Goal: Information Seeking & Learning: Check status

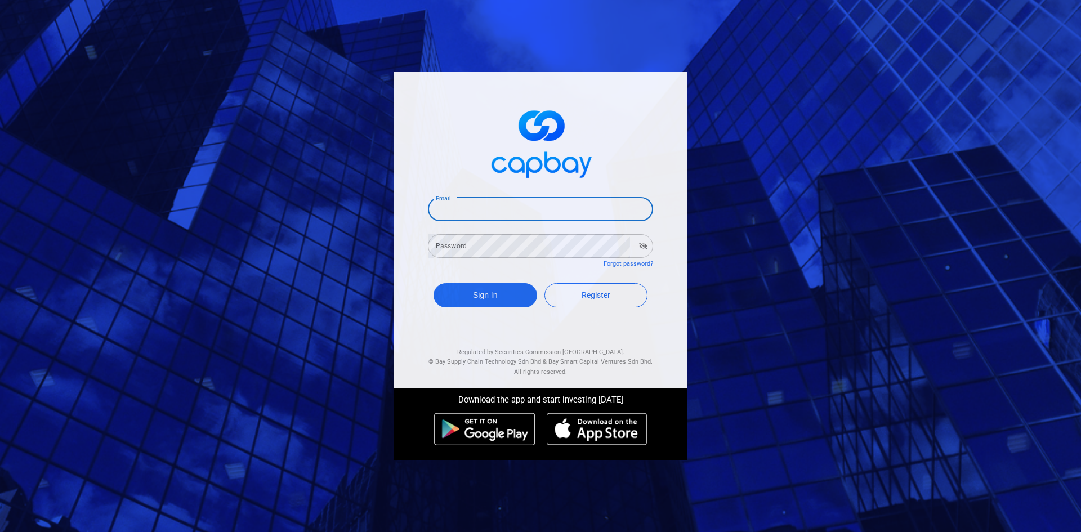
click at [504, 210] on input "Email" at bounding box center [540, 210] width 225 height 24
type input "[EMAIL_ADDRESS][DOMAIN_NAME]"
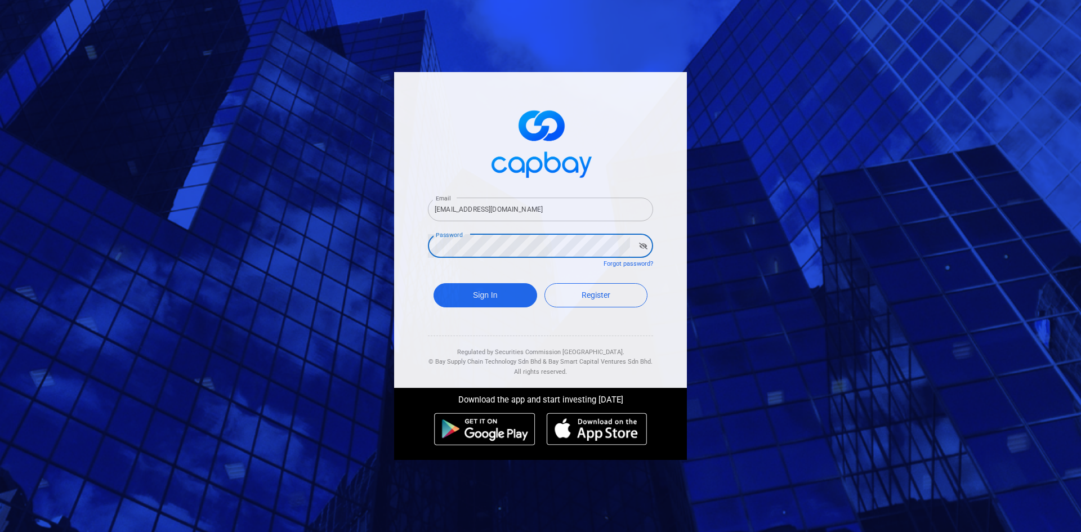
click at [433, 283] on button "Sign In" at bounding box center [485, 295] width 104 height 24
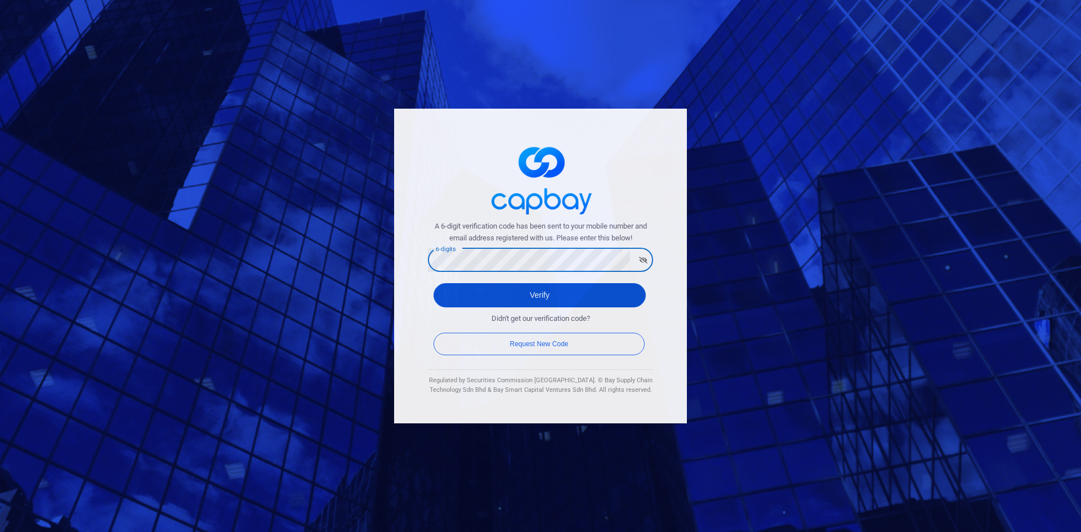
click at [512, 288] on button "Verify" at bounding box center [539, 295] width 212 height 24
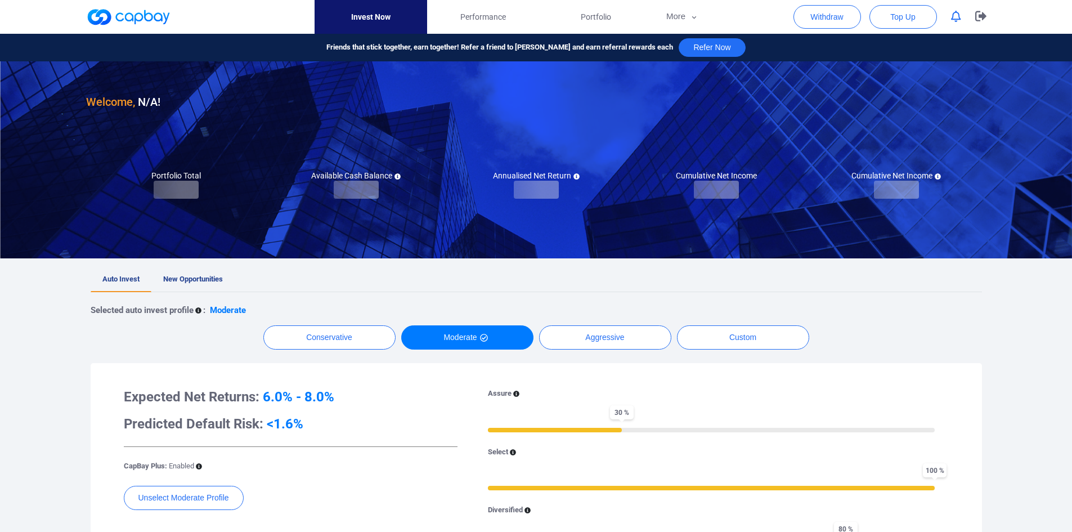
checkbox input "true"
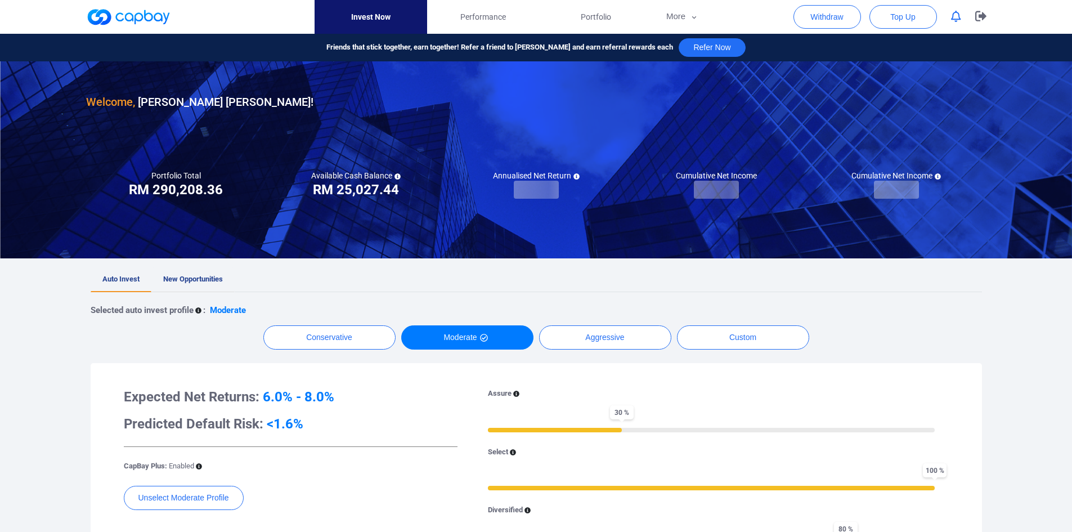
click at [194, 280] on span "New Opportunities" at bounding box center [193, 279] width 60 height 8
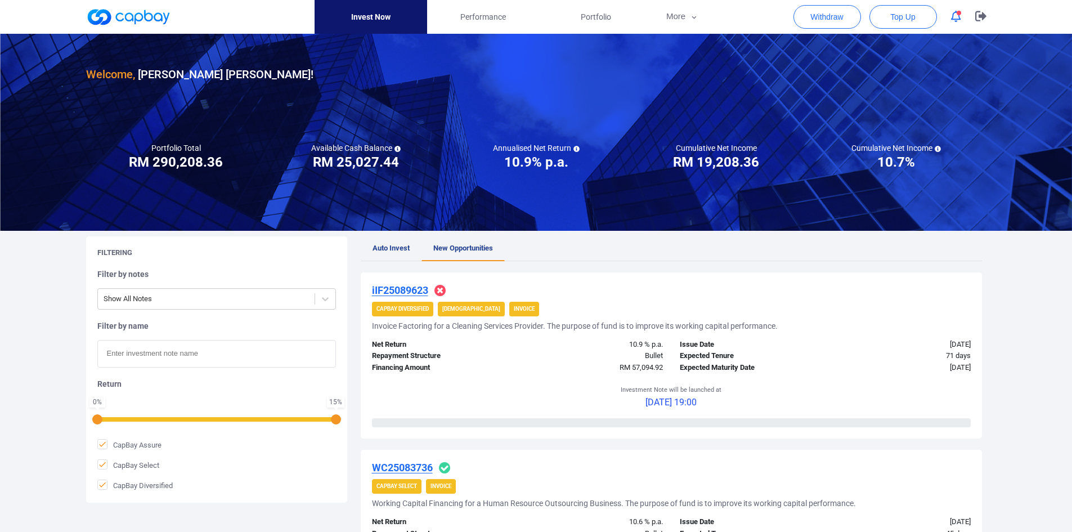
click at [169, 359] on input "text" at bounding box center [216, 354] width 239 height 28
paste input "iWC25084999"
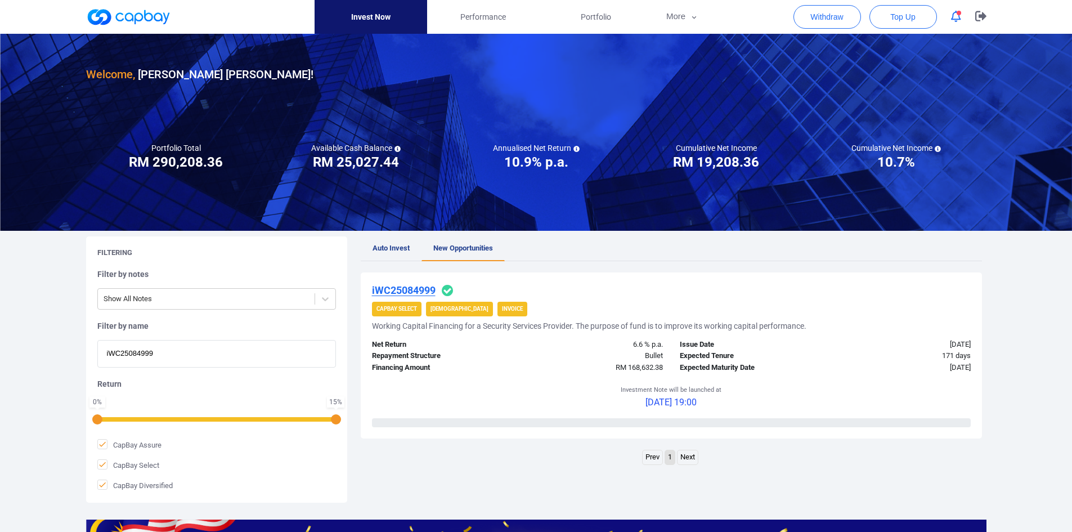
type input "iWC25084999"
click at [411, 287] on u "iWC25084999" at bounding box center [404, 290] width 64 height 12
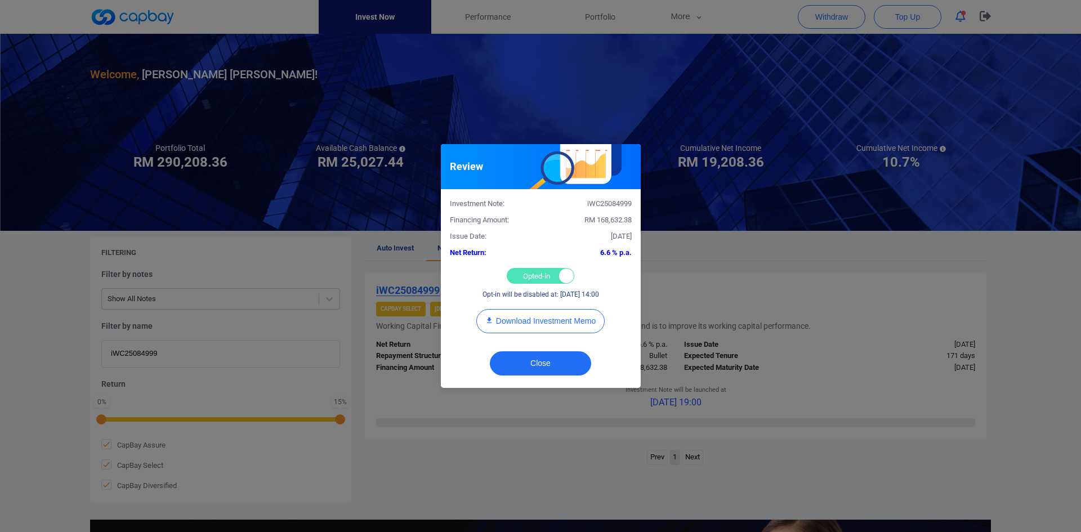
click at [534, 274] on div "Opted-in Opted-out" at bounding box center [541, 276] width 68 height 16
checkbox input "false"
click at [534, 358] on button "Close" at bounding box center [540, 363] width 101 height 24
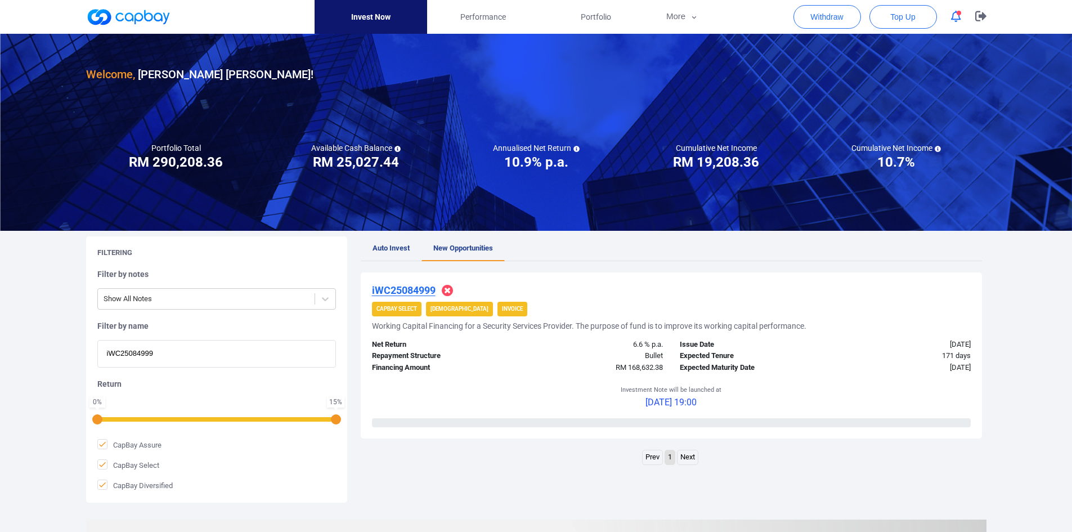
drag, startPoint x: 200, startPoint y: 356, endPoint x: -7, endPoint y: 351, distance: 207.8
click at [0, 351] on html "Invest Now Performance Portfolio More Transaction My Statements My Profile FAQs…" at bounding box center [536, 386] width 1072 height 773
paste input "IF25086271"
type input "iIF25086271"
click at [403, 290] on u "iIF25086271" at bounding box center [400, 290] width 56 height 12
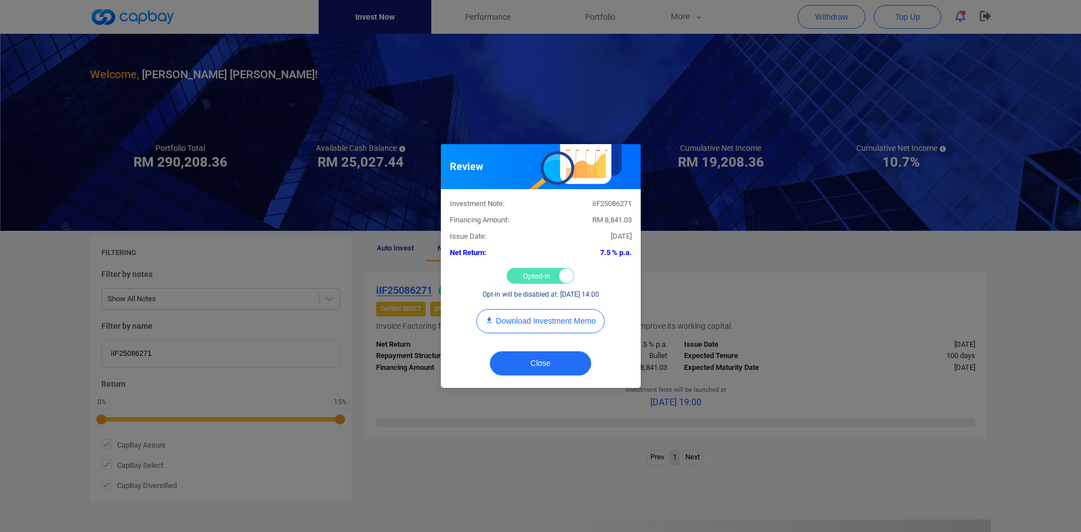
click at [534, 275] on div "Opted-in Opted-out" at bounding box center [541, 276] width 68 height 16
checkbox input "false"
click at [529, 357] on button "Close" at bounding box center [540, 363] width 101 height 24
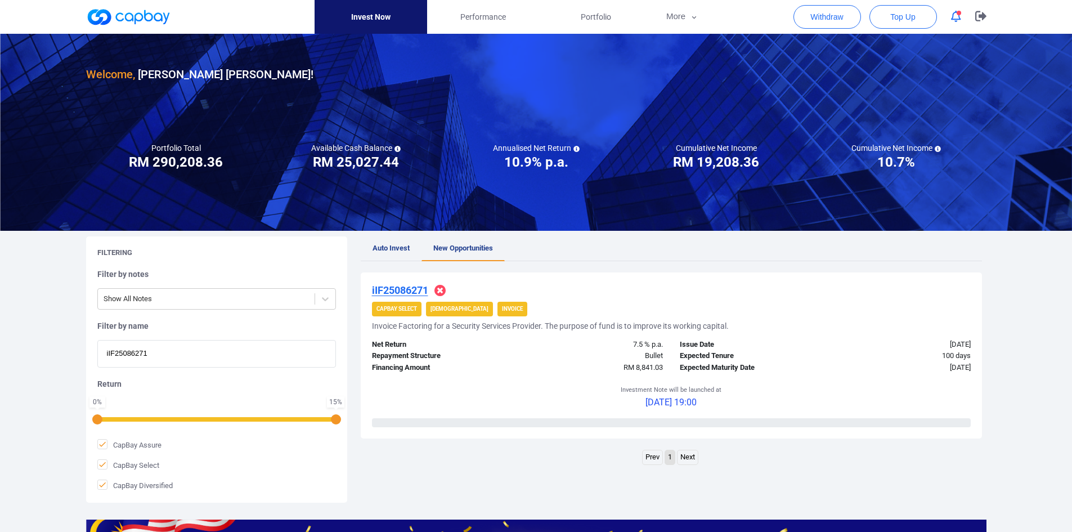
paste input "iIF25083734"
drag, startPoint x: 177, startPoint y: 357, endPoint x: -39, endPoint y: 338, distance: 217.0
click at [0, 338] on html "Invest Now Performance Portfolio More Transaction My Statements My Profile FAQs…" at bounding box center [536, 386] width 1072 height 773
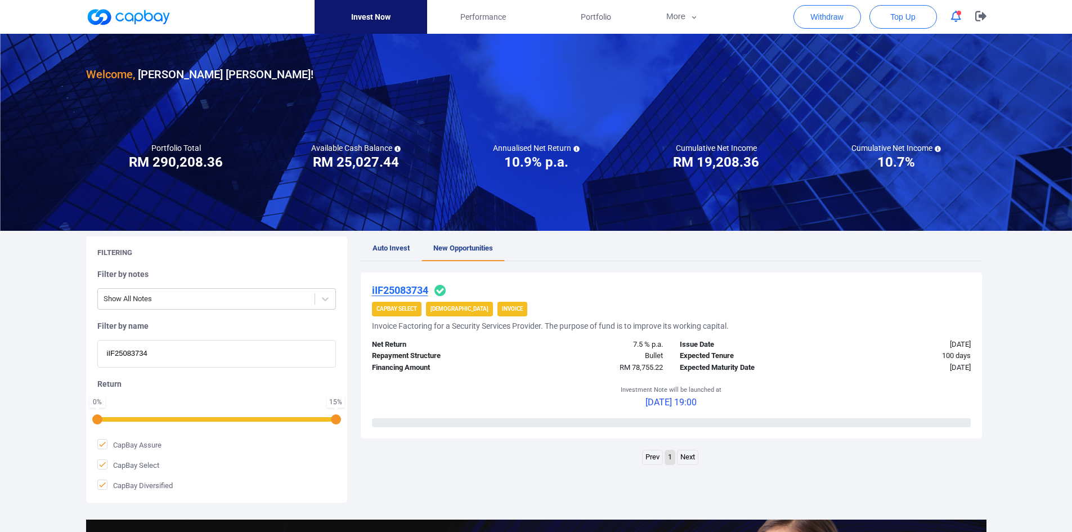
type input "iIF25083734"
click at [406, 289] on u "iIF25083734" at bounding box center [400, 290] width 56 height 12
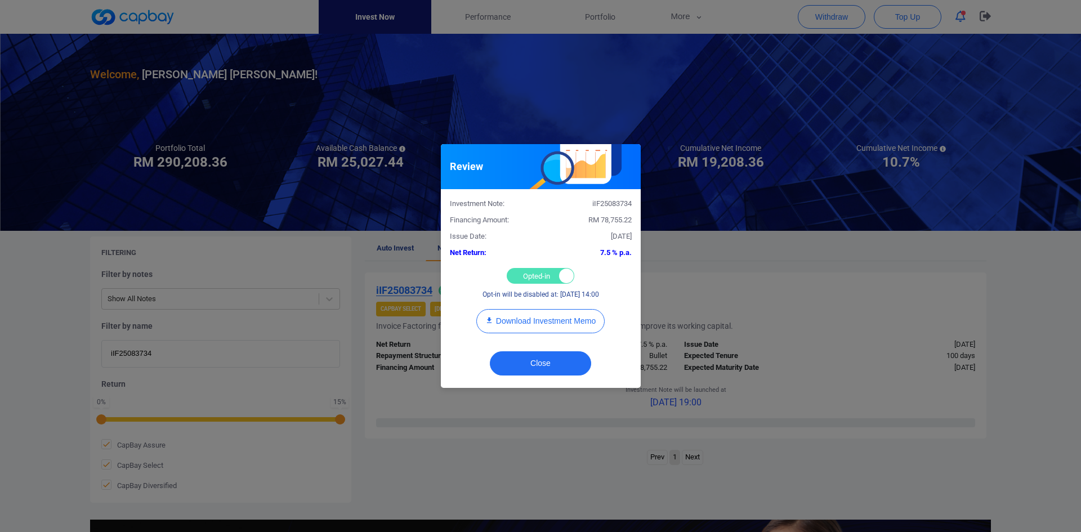
click at [524, 278] on div "Opted-in Opted-out" at bounding box center [541, 276] width 68 height 16
checkbox input "false"
click at [530, 365] on button "Close" at bounding box center [540, 363] width 101 height 24
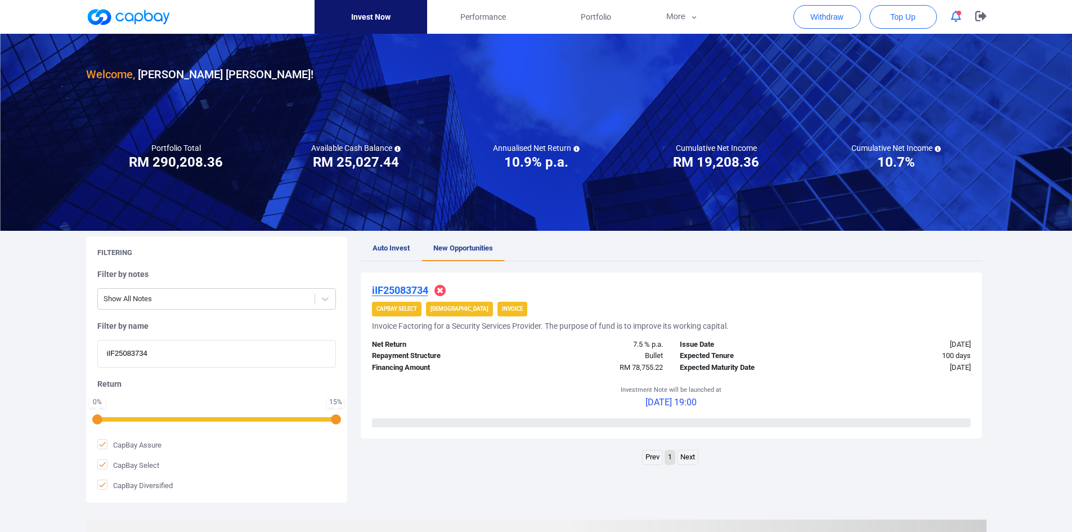
drag, startPoint x: 158, startPoint y: 351, endPoint x: 66, endPoint y: 349, distance: 91.8
click at [64, 350] on div "Welcome, [PERSON_NAME] [PERSON_NAME] ! Portfolio Total Portfolio Total RM *****…" at bounding box center [536, 375] width 1072 height 683
paste input "8169"
type input "iIF25088169"
click at [391, 288] on u "iIF25088169" at bounding box center [400, 290] width 56 height 12
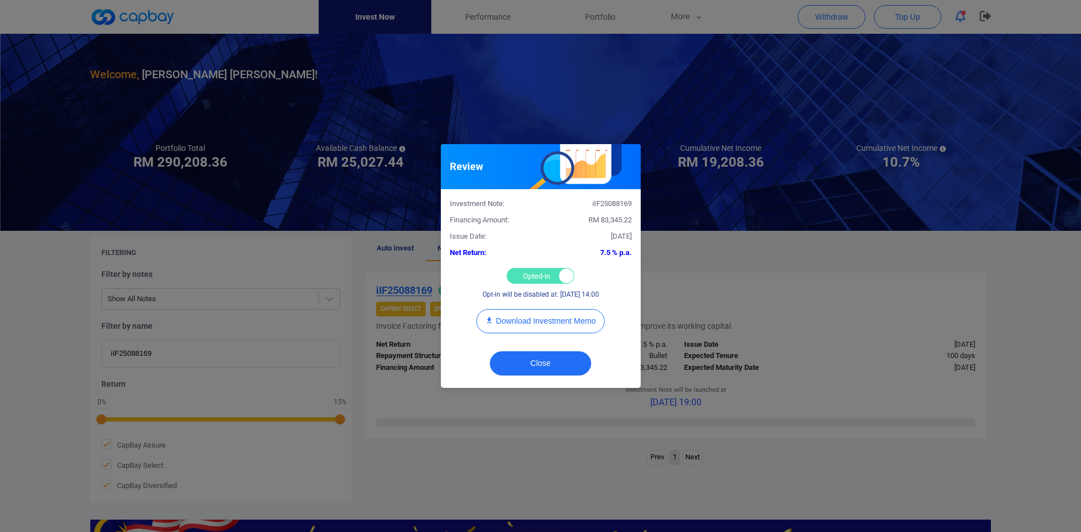
click at [526, 271] on div "Opted-in Opted-out" at bounding box center [541, 276] width 68 height 16
checkbox input "false"
click at [538, 359] on button "Close" at bounding box center [540, 363] width 101 height 24
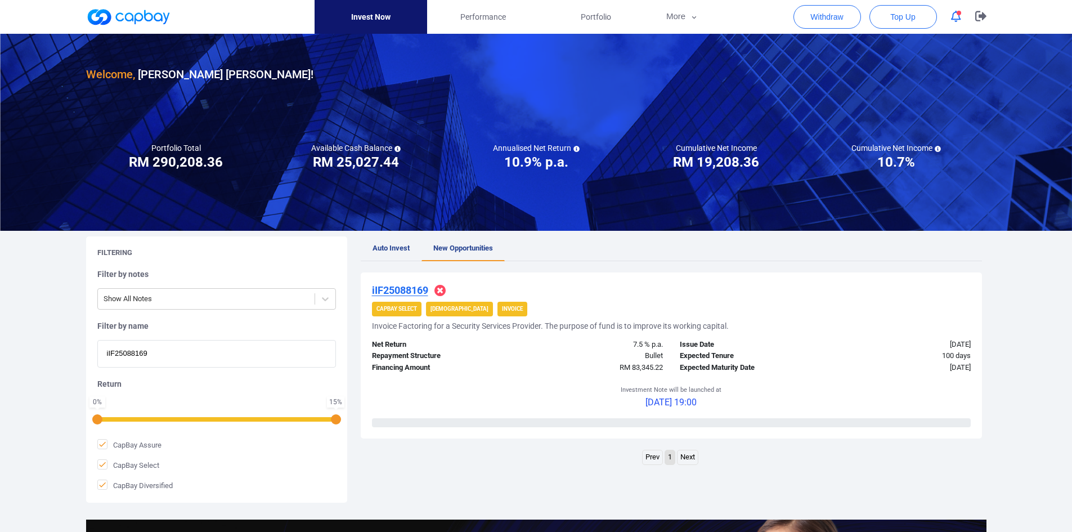
drag, startPoint x: 158, startPoint y: 355, endPoint x: 7, endPoint y: 347, distance: 151.6
click at [6, 348] on div "Welcome, [PERSON_NAME] [PERSON_NAME] ! Portfolio Total Portfolio Total RM *****…" at bounding box center [536, 375] width 1072 height 683
paste input "3866"
type input "iIF25083866"
click at [412, 288] on u "iIF25083866" at bounding box center [400, 290] width 56 height 12
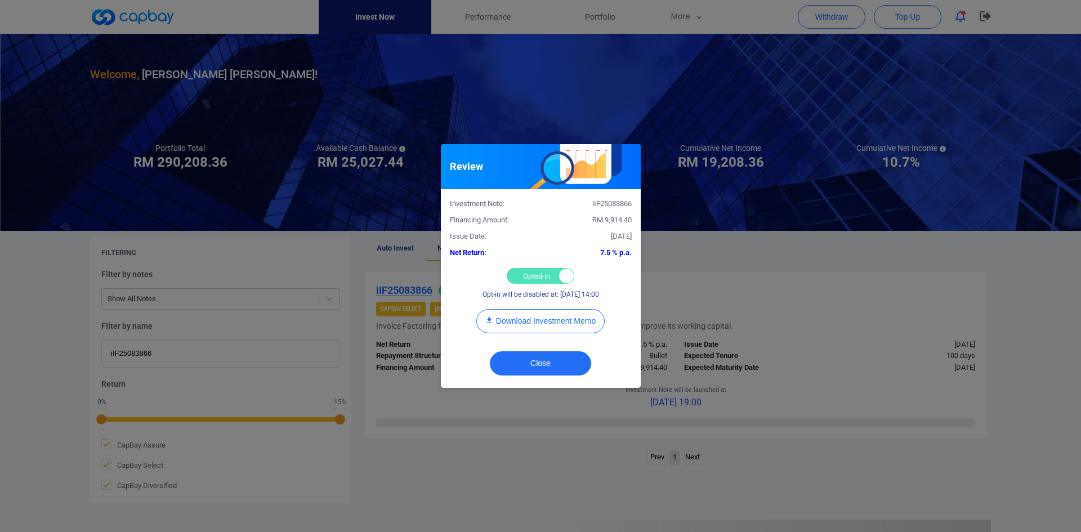
click at [529, 273] on div "Opted-in Opted-out" at bounding box center [541, 276] width 68 height 16
checkbox input "false"
drag, startPoint x: 544, startPoint y: 363, endPoint x: 537, endPoint y: 357, distance: 9.2
click at [543, 361] on button "Close" at bounding box center [540, 363] width 101 height 24
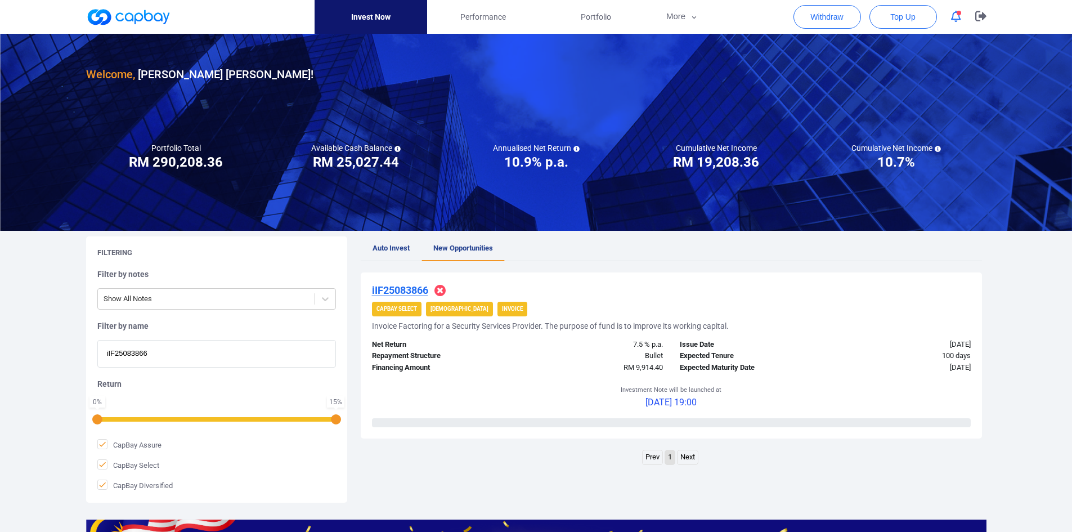
drag, startPoint x: 164, startPoint y: 360, endPoint x: 26, endPoint y: 347, distance: 138.5
click at [26, 347] on div "Welcome, [PERSON_NAME] [PERSON_NAME] ! Portfolio Total Portfolio Total RM *****…" at bounding box center [536, 375] width 1072 height 683
paste input "9058"
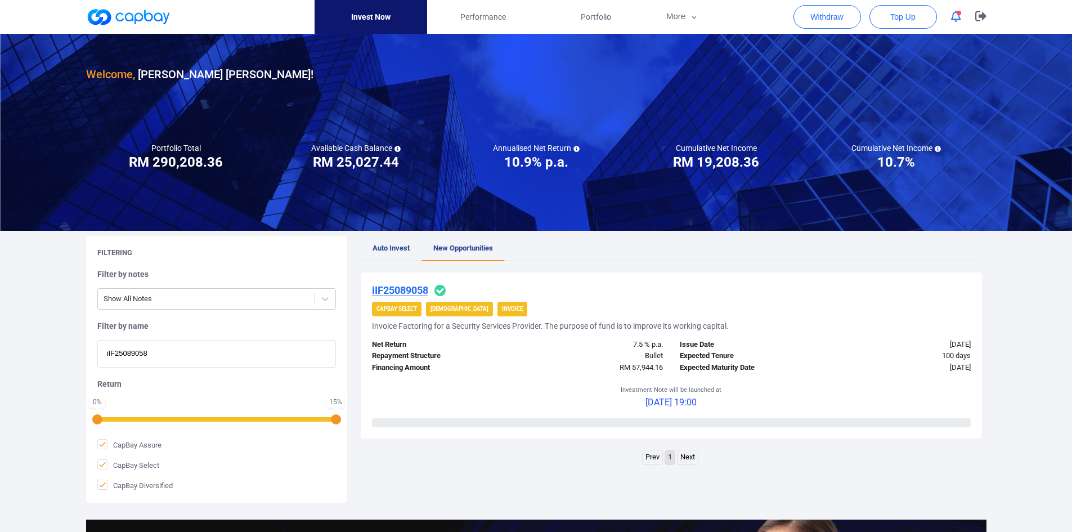
type input "iIF25089058"
click at [406, 289] on u "iIF25089058" at bounding box center [400, 290] width 56 height 12
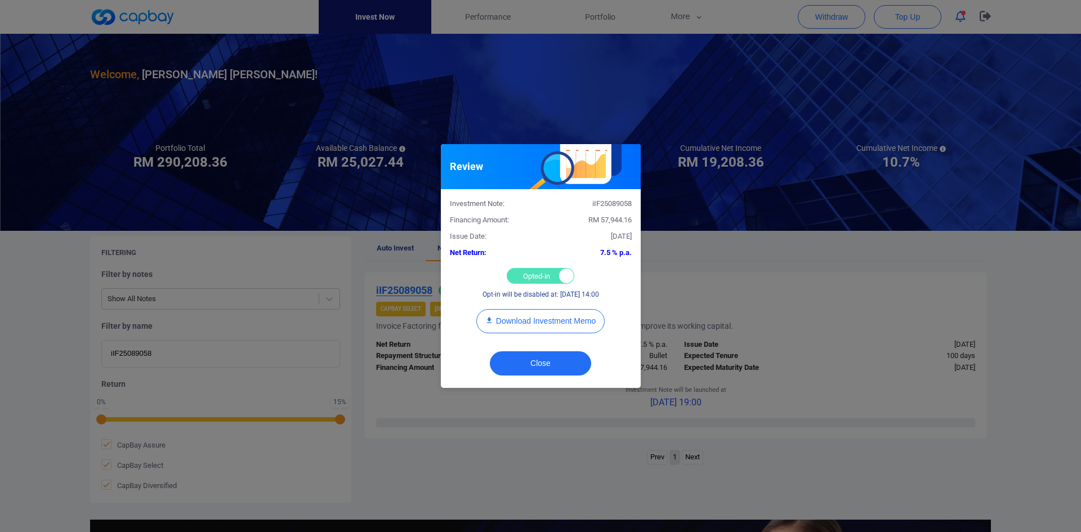
click at [520, 272] on div "Opted-in Opted-out" at bounding box center [541, 276] width 68 height 16
checkbox input "false"
click at [530, 361] on button "Close" at bounding box center [540, 363] width 101 height 24
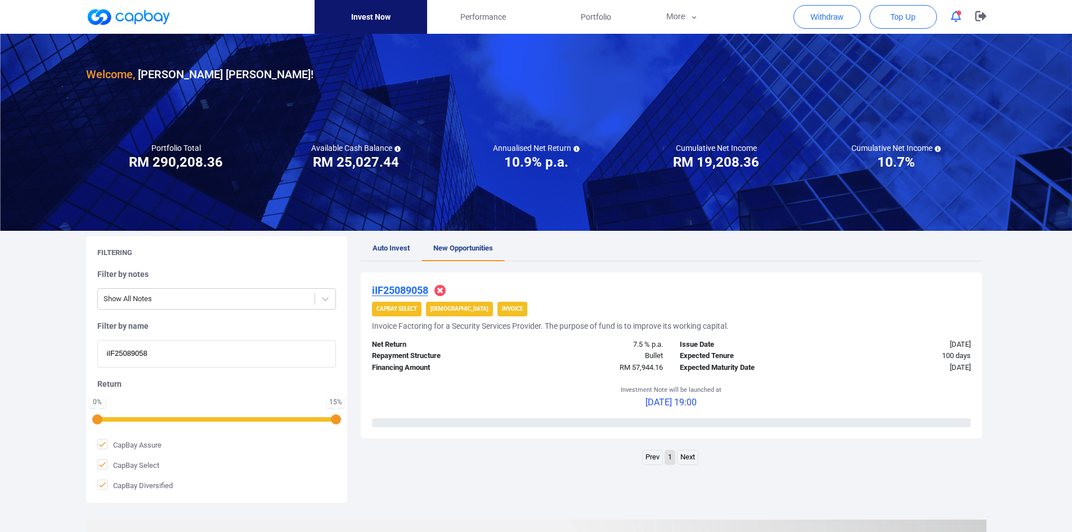
drag, startPoint x: 67, startPoint y: 350, endPoint x: 29, endPoint y: 345, distance: 38.0
click at [28, 346] on div "Welcome, [PERSON_NAME] [PERSON_NAME] ! Portfolio Total Portfolio Total RM *****…" at bounding box center [536, 375] width 1072 height 683
paste input "iIF25083864"
type input "iIF25083864"
click at [401, 288] on u "iIF25083864" at bounding box center [400, 290] width 56 height 12
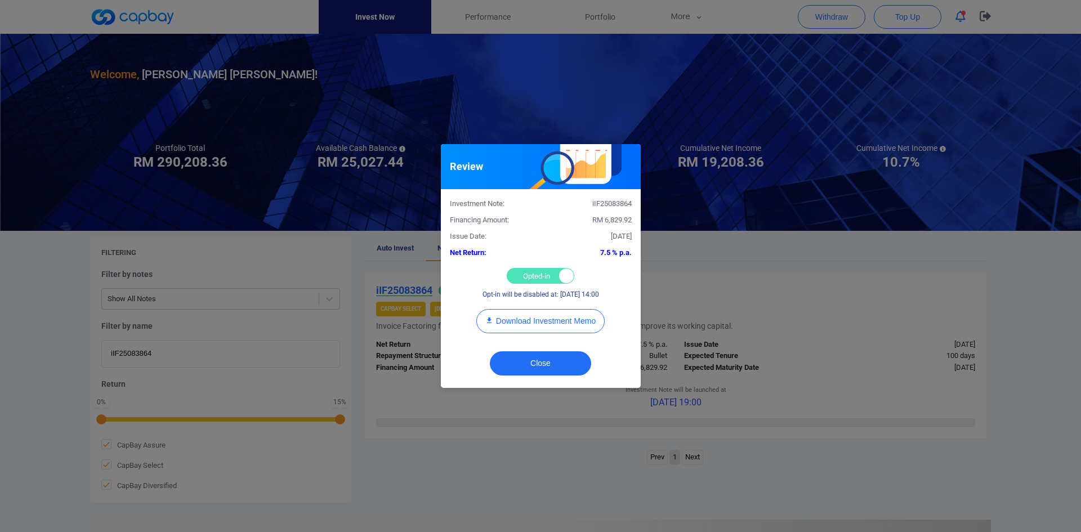
click at [522, 270] on div "Opted-in Opted-out" at bounding box center [541, 276] width 68 height 16
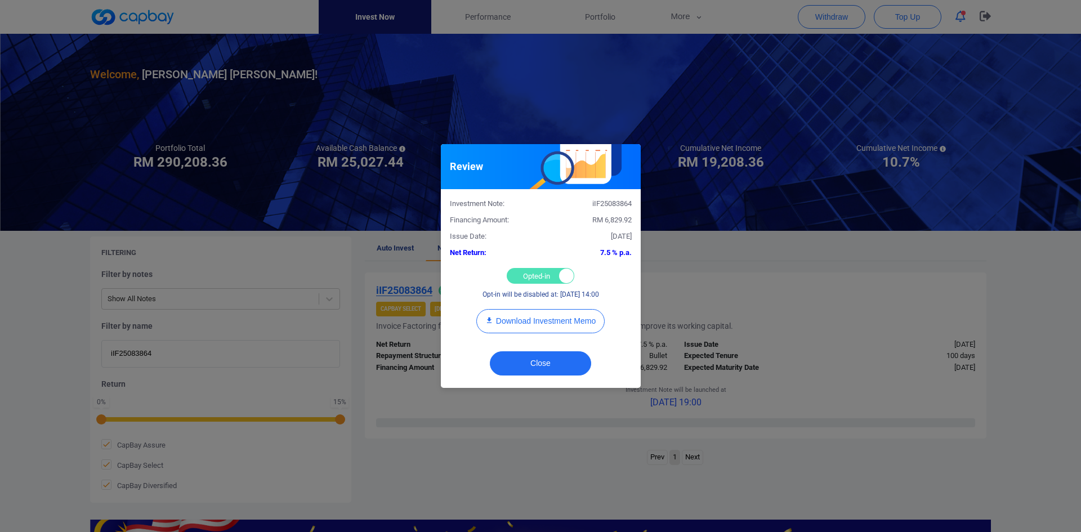
checkbox input "false"
click at [521, 349] on div "Close" at bounding box center [541, 366] width 200 height 43
click at [525, 358] on button "Close" at bounding box center [540, 363] width 101 height 24
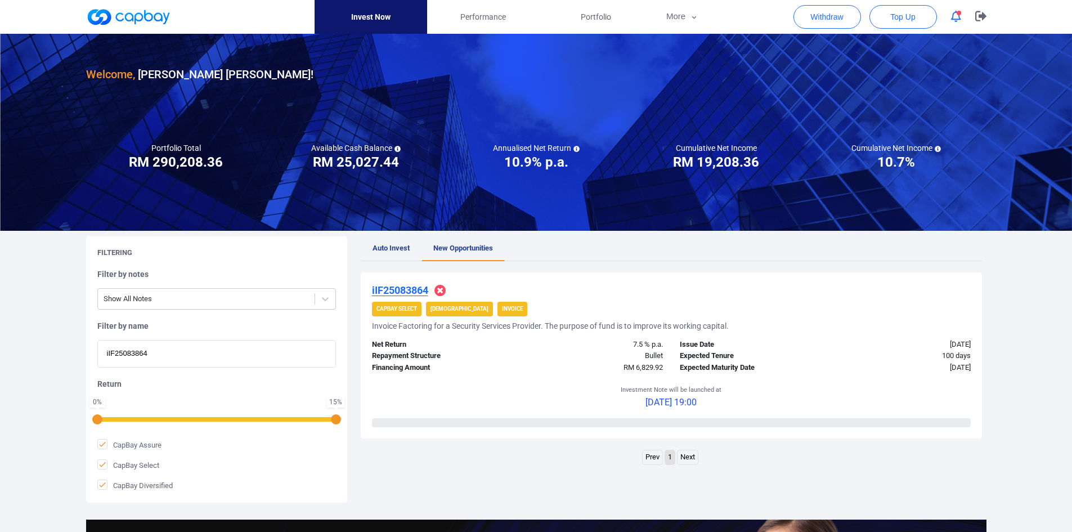
drag, startPoint x: 110, startPoint y: 343, endPoint x: 47, endPoint y: 336, distance: 62.9
click at [19, 341] on div "Welcome, [PERSON_NAME] [PERSON_NAME] ! Portfolio Total Portfolio Total RM *****…" at bounding box center [536, 375] width 1072 height 683
paste input "5800"
type input "iIF25085800"
click at [387, 289] on u "iIF25085800" at bounding box center [400, 290] width 56 height 12
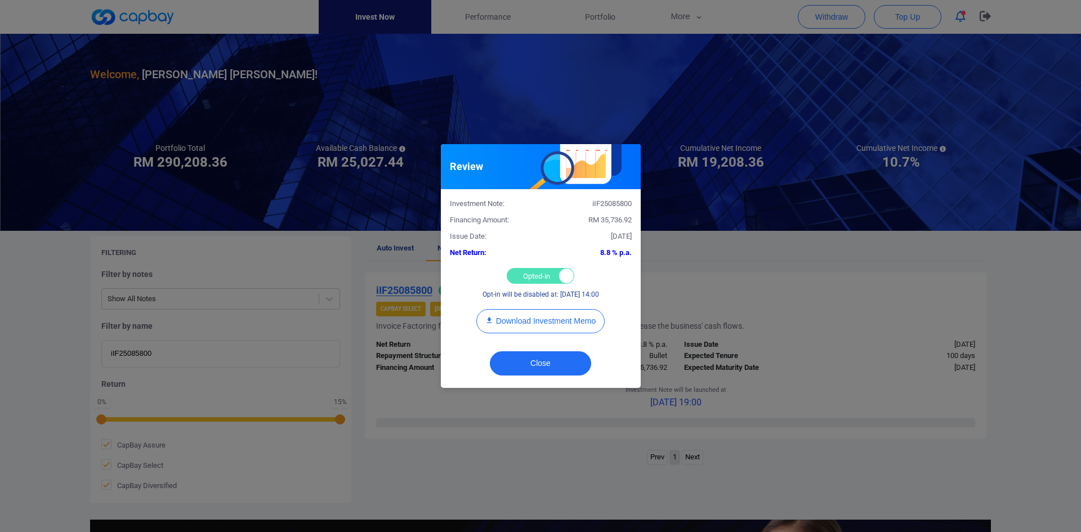
click at [523, 276] on div "Opted-in Opted-out" at bounding box center [541, 276] width 68 height 16
checkbox input "false"
click at [528, 363] on button "Close" at bounding box center [540, 363] width 101 height 24
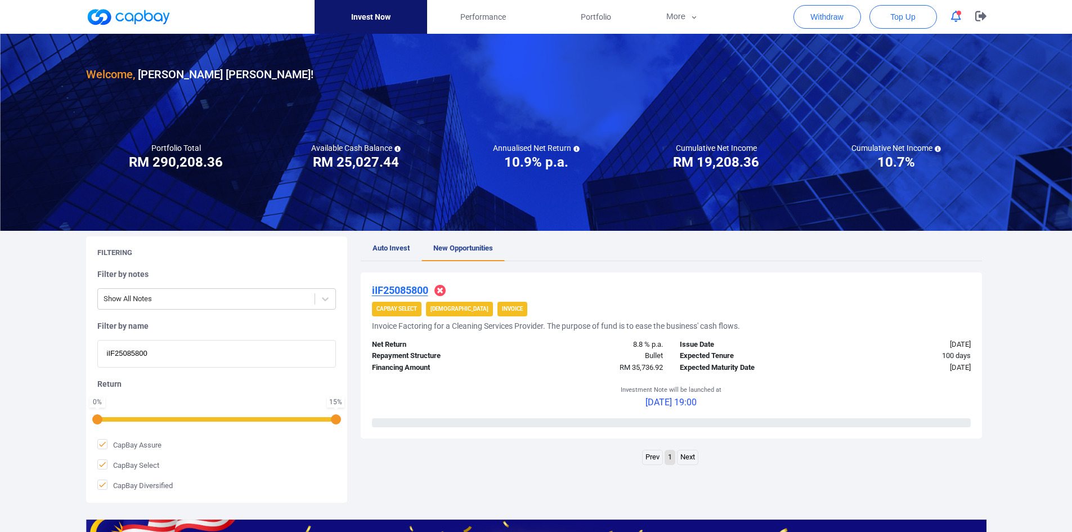
drag, startPoint x: 163, startPoint y: 355, endPoint x: -5, endPoint y: 338, distance: 169.2
click at [0, 338] on html "Invest Now Performance Portfolio More Transaction My Statements My Profile FAQs…" at bounding box center [536, 386] width 1072 height 773
paste input "6528"
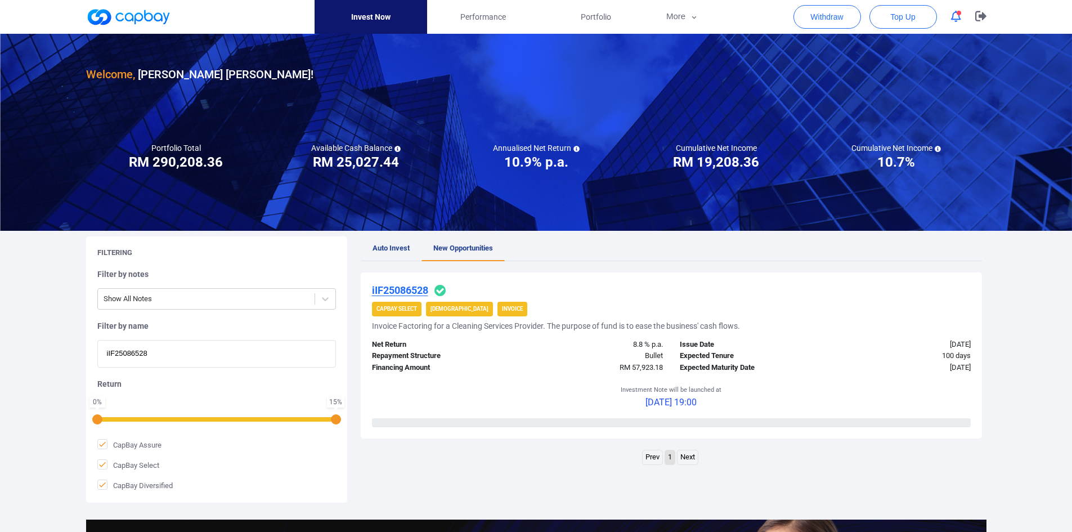
type input "iIF25086528"
click at [417, 288] on u "iIF25086528" at bounding box center [400, 290] width 56 height 12
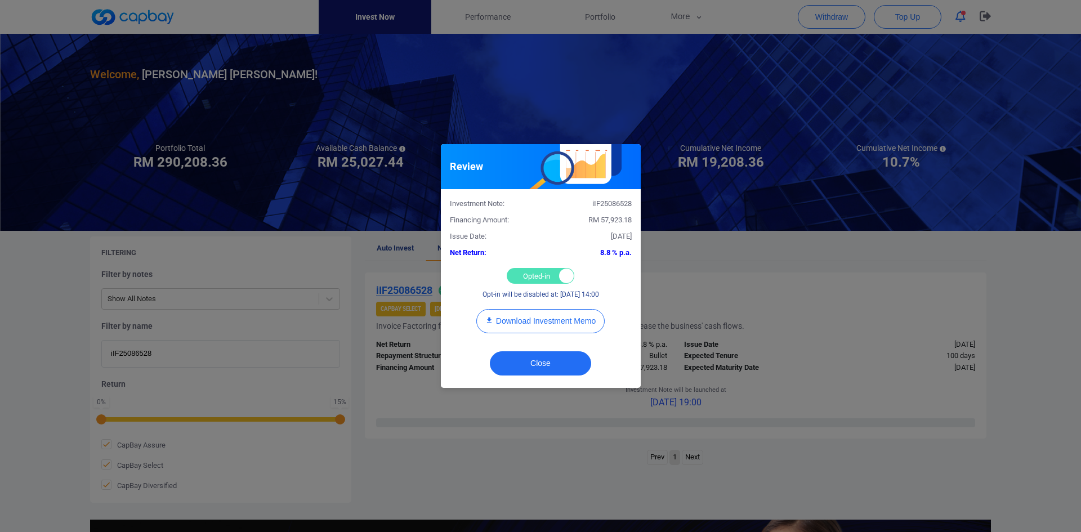
click at [533, 274] on div "Opted-in Opted-out" at bounding box center [541, 276] width 68 height 16
checkbox input "false"
click at [529, 357] on button "Close" at bounding box center [540, 363] width 101 height 24
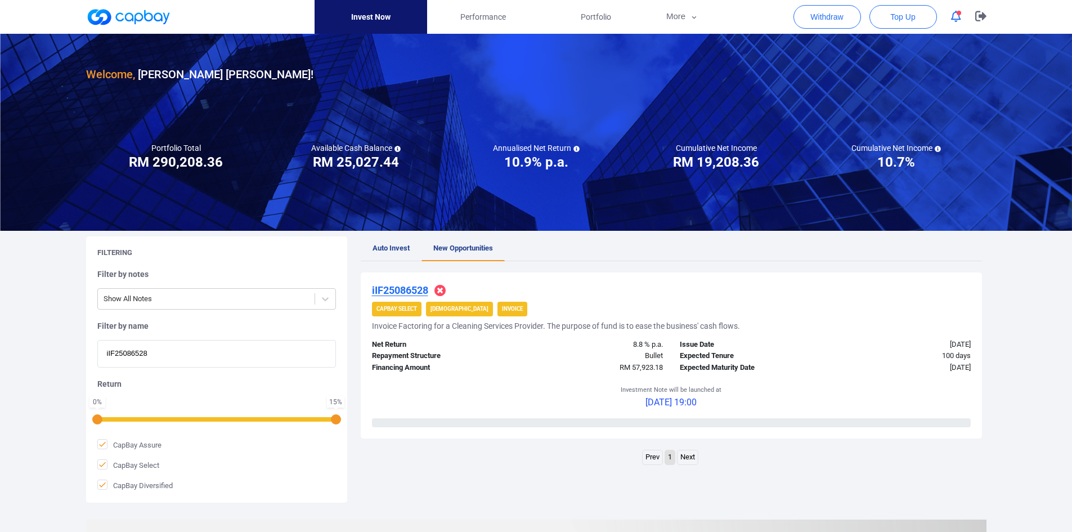
drag, startPoint x: 37, startPoint y: 346, endPoint x: 23, endPoint y: 344, distance: 14.7
click at [20, 345] on div "Welcome, [PERSON_NAME] [PERSON_NAME] ! Portfolio Total Portfolio Total RM *****…" at bounding box center [536, 375] width 1072 height 683
paste input "8636"
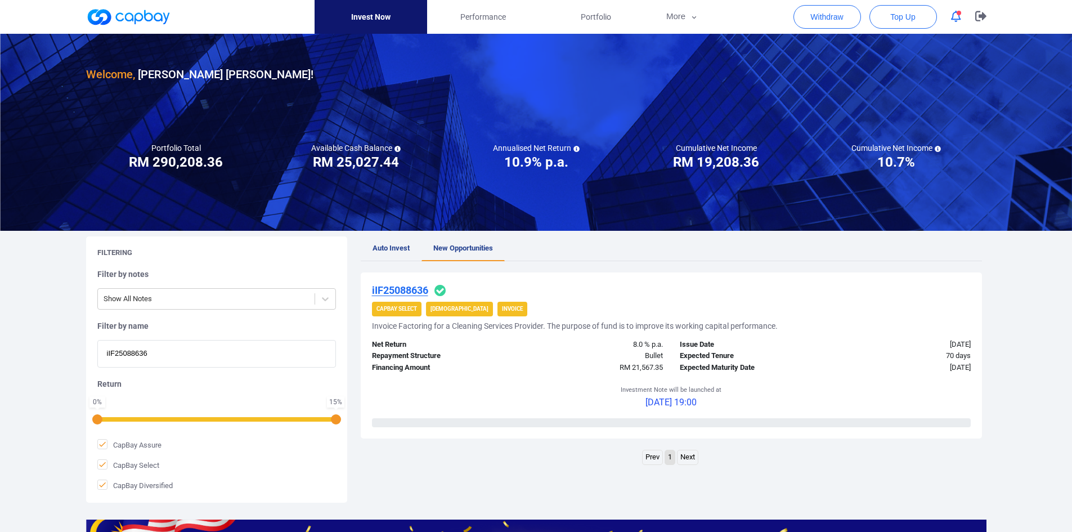
type input "iIF25088636"
click at [406, 289] on u "iIF25088636" at bounding box center [400, 290] width 56 height 12
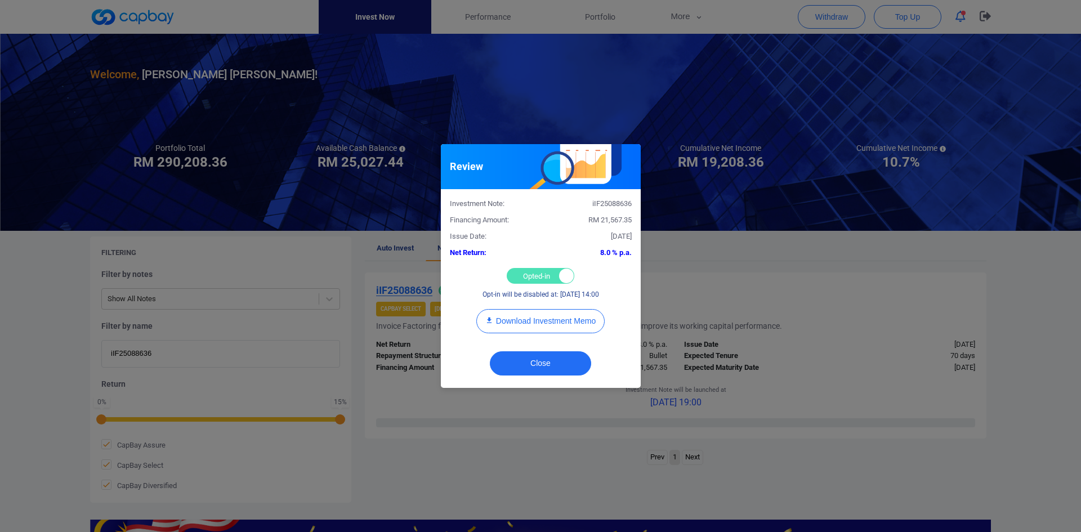
click at [531, 276] on div "Opted-in Opted-out" at bounding box center [541, 276] width 68 height 16
checkbox input "false"
click at [534, 363] on button "Close" at bounding box center [540, 363] width 101 height 24
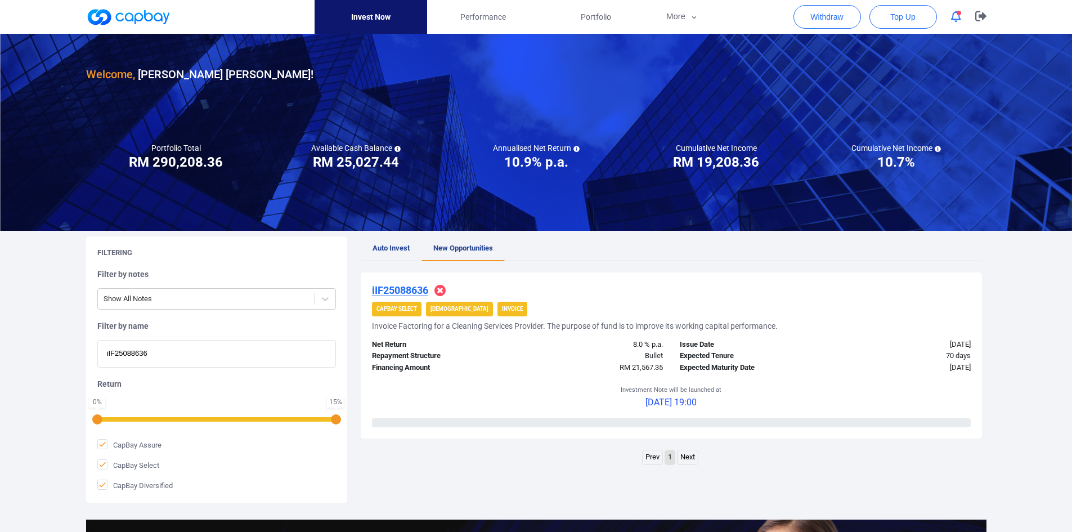
drag, startPoint x: 174, startPoint y: 353, endPoint x: 5, endPoint y: 336, distance: 169.7
click at [2, 338] on div "Welcome, [PERSON_NAME] [PERSON_NAME] ! Portfolio Total Portfolio Total RM *****…" at bounding box center [536, 375] width 1072 height 683
paste input "iIF25087178"
type input "iIF25087178"
click at [408, 289] on u "iIF25087178" at bounding box center [400, 290] width 56 height 12
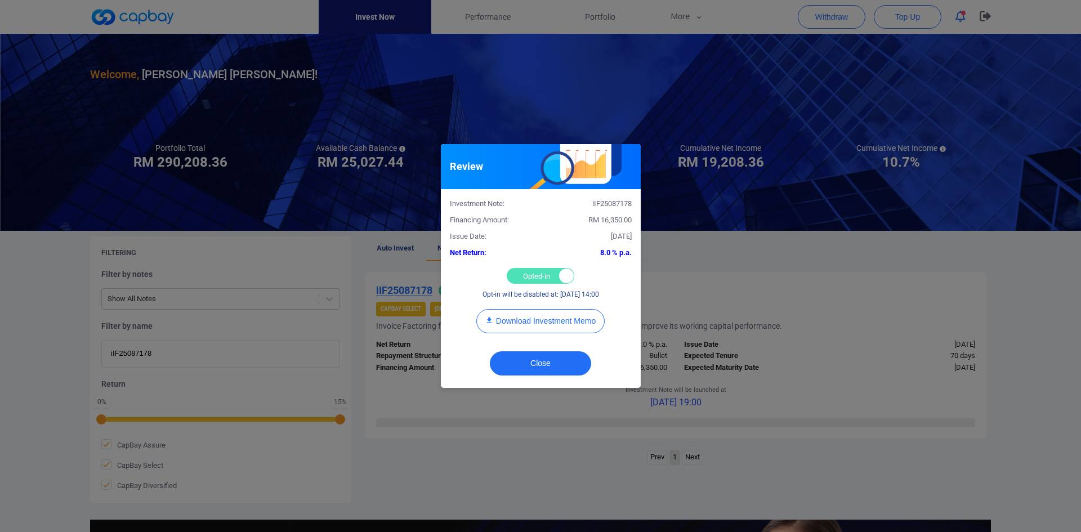
click at [529, 276] on div "Opted-in Opted-out" at bounding box center [541, 276] width 68 height 16
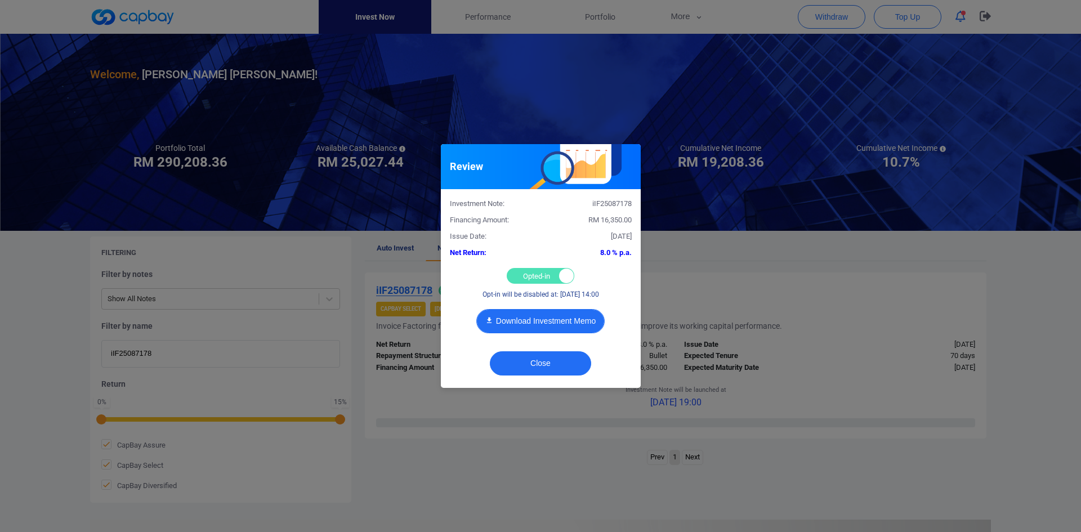
checkbox input "false"
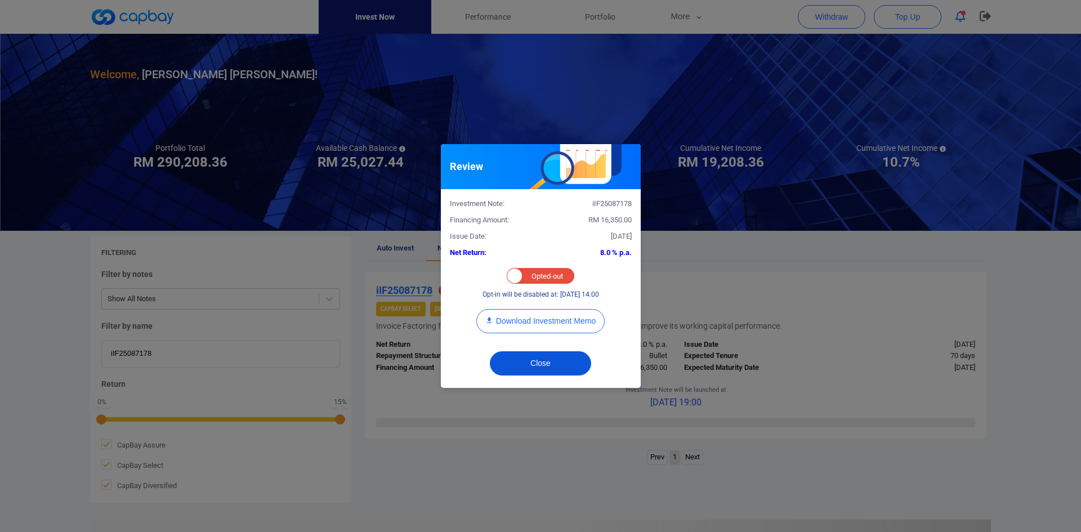
drag, startPoint x: 524, startPoint y: 361, endPoint x: 521, endPoint y: 354, distance: 7.3
click at [523, 359] on button "Close" at bounding box center [540, 363] width 101 height 24
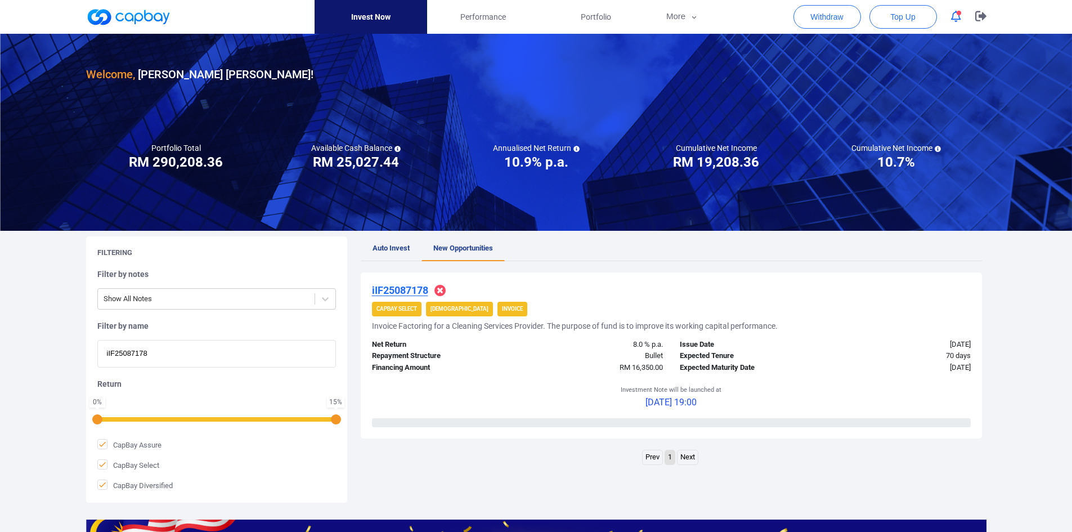
drag, startPoint x: 162, startPoint y: 357, endPoint x: 37, endPoint y: 347, distance: 125.4
click at [37, 347] on div "Welcome, [PERSON_NAME] [PERSON_NAME] ! Portfolio Total Portfolio Total RM *****…" at bounding box center [536, 375] width 1072 height 683
paste input "iIF25088997"
type input "iIF25088997"
click at [406, 290] on u "iIF25088997" at bounding box center [400, 290] width 56 height 12
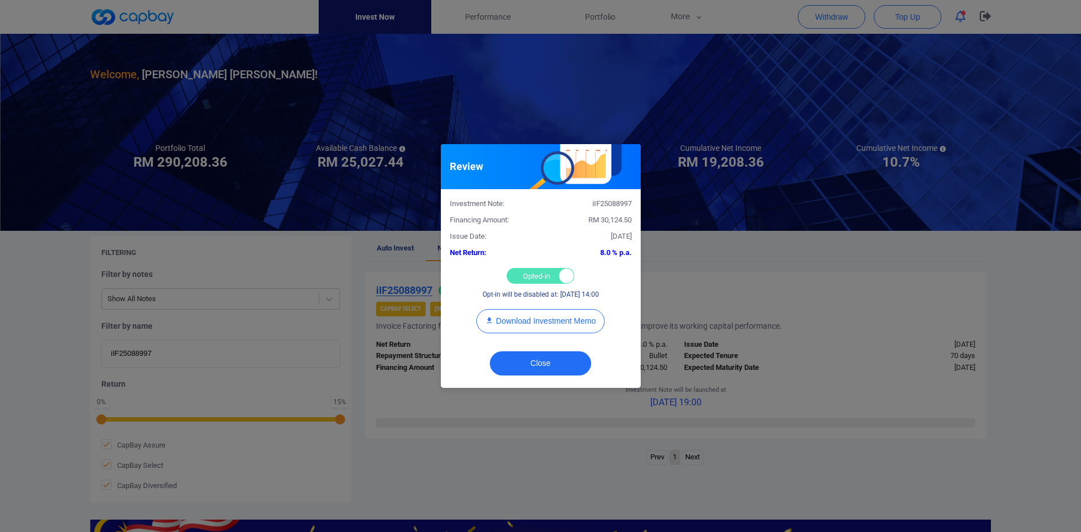
click at [526, 275] on div "Opted-in Opted-out" at bounding box center [541, 276] width 68 height 16
checkbox input "false"
drag, startPoint x: 526, startPoint y: 363, endPoint x: 522, endPoint y: 356, distance: 8.3
click at [526, 361] on button "Close" at bounding box center [540, 363] width 101 height 24
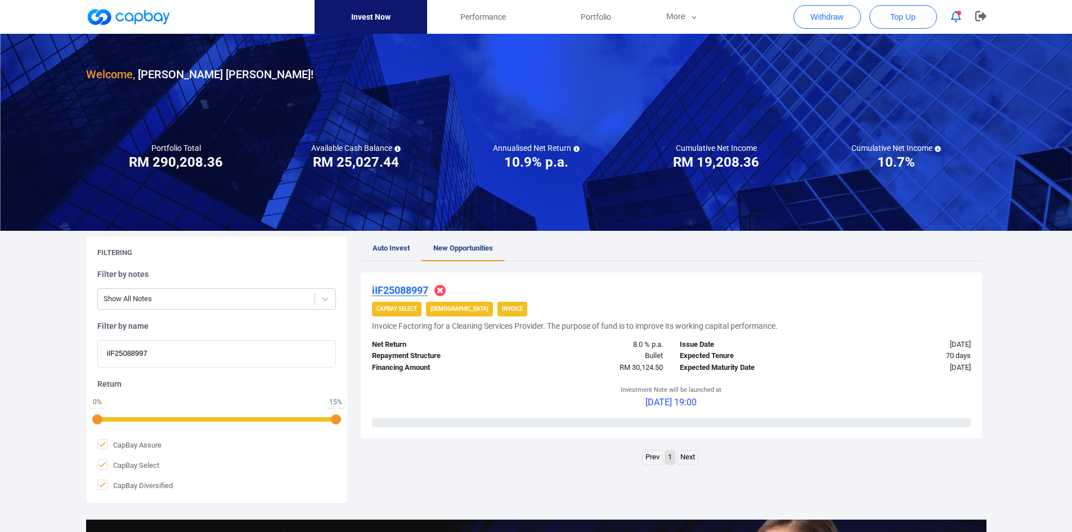
drag, startPoint x: 190, startPoint y: 352, endPoint x: 56, endPoint y: 347, distance: 133.5
click at [57, 348] on div "Welcome, [PERSON_NAME] [PERSON_NAME] ! Portfolio Total Portfolio Total RM *****…" at bounding box center [536, 375] width 1072 height 683
paste input "iIF25087500"
type input "iIF25087500"
click at [408, 286] on u "iIF25087500" at bounding box center [400, 290] width 56 height 12
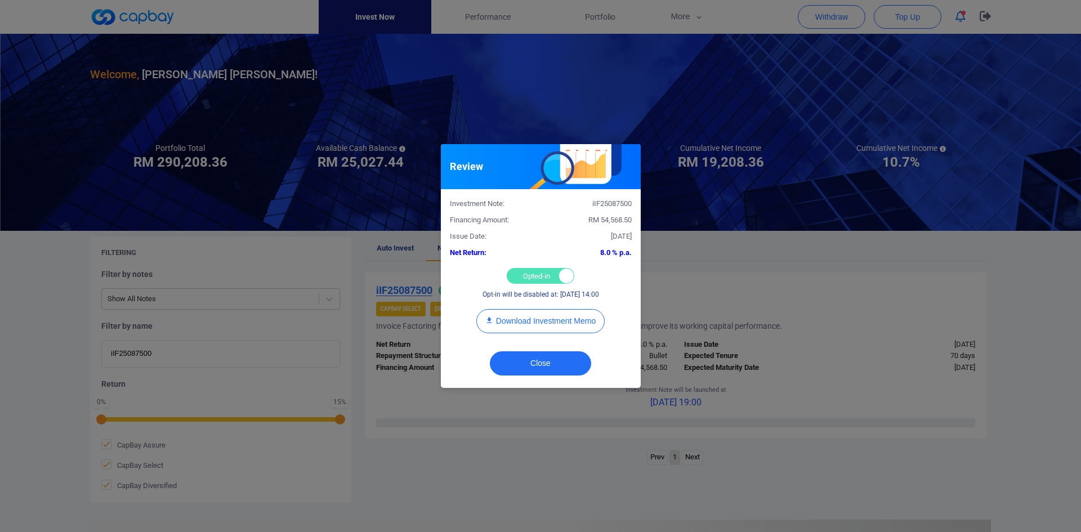
click at [527, 271] on div "Opted-in Opted-out" at bounding box center [541, 276] width 68 height 16
checkbox input "false"
click at [529, 360] on button "Close" at bounding box center [540, 363] width 101 height 24
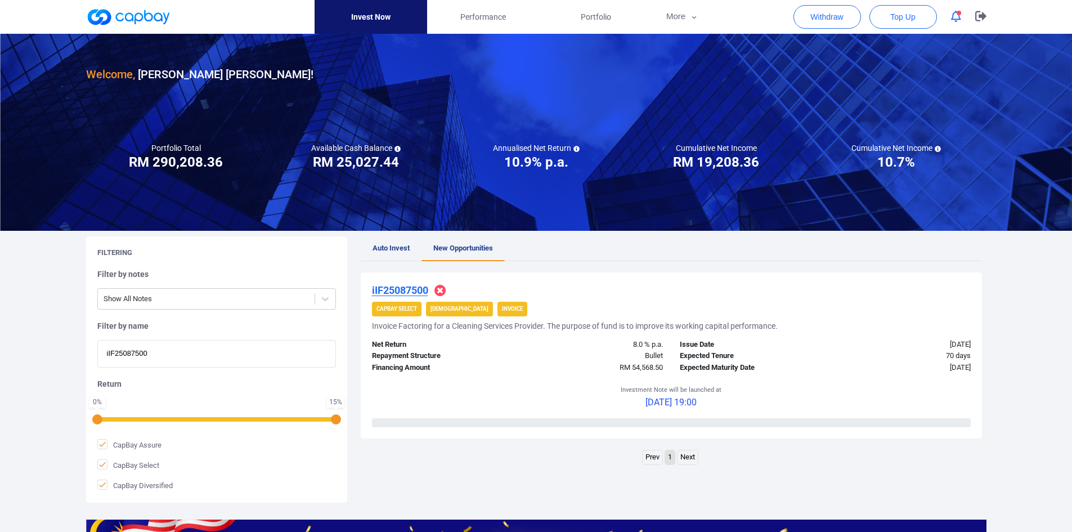
drag, startPoint x: 129, startPoint y: 350, endPoint x: 11, endPoint y: 339, distance: 119.3
click at [5, 340] on div "Welcome, [PERSON_NAME] [PERSON_NAME] ! Portfolio Total Portfolio Total RM *****…" at bounding box center [536, 375] width 1072 height 683
paste input "iIF25089051"
type input "iIF25089051"
click at [404, 288] on u "iIF25089051" at bounding box center [400, 290] width 56 height 12
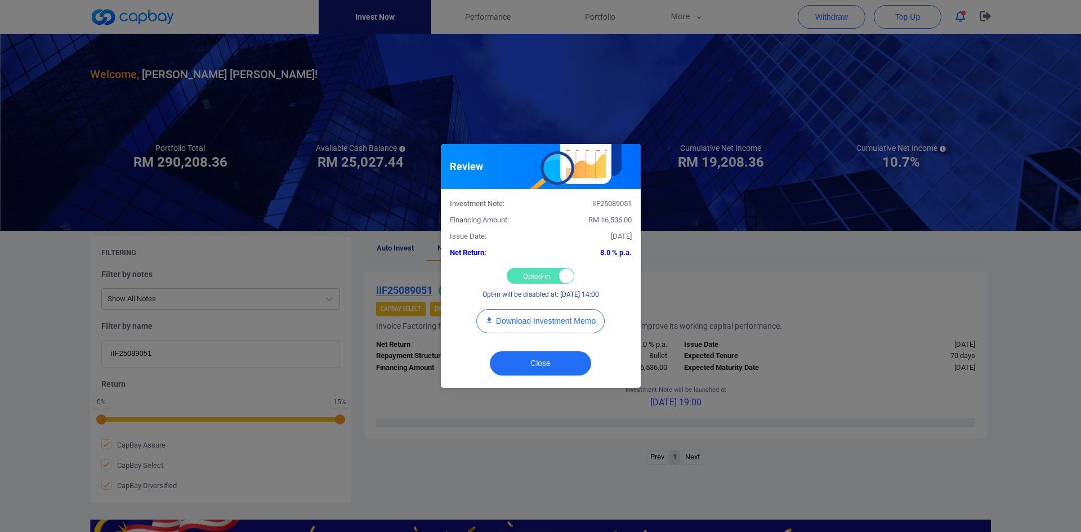
click at [533, 274] on div "Opted-in Opted-out" at bounding box center [541, 276] width 68 height 16
checkbox input "false"
drag, startPoint x: 540, startPoint y: 360, endPoint x: 542, endPoint y: 354, distance: 5.7
click at [541, 359] on button "Close" at bounding box center [540, 363] width 101 height 24
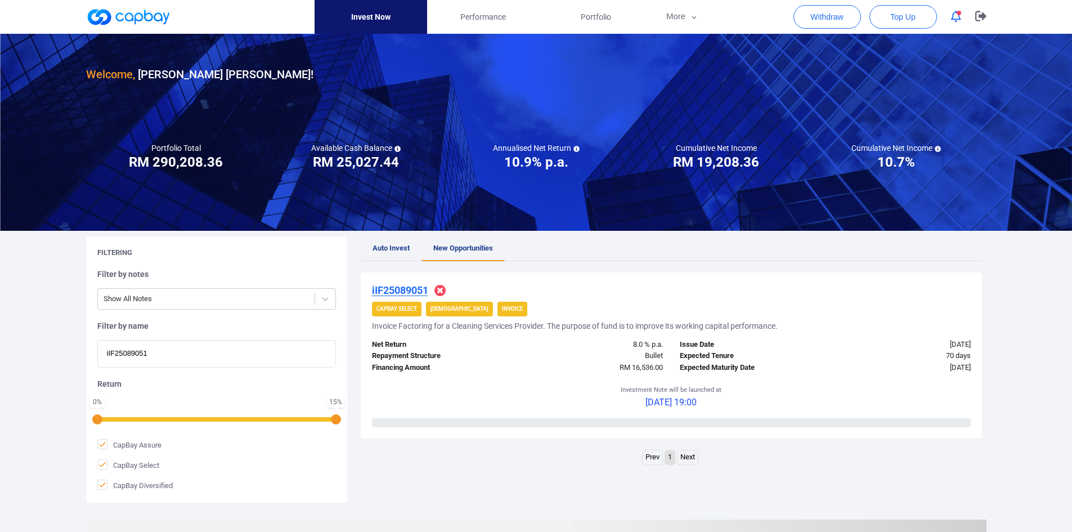
drag, startPoint x: 176, startPoint y: 348, endPoint x: 26, endPoint y: 343, distance: 149.3
click at [26, 347] on div "Welcome, [PERSON_NAME] [PERSON_NAME] ! Portfolio Total Portfolio Total RM *****…" at bounding box center [536, 375] width 1072 height 683
paste input "747"
type input "iIF25089747"
click at [404, 290] on u "iIF25089747" at bounding box center [400, 290] width 56 height 12
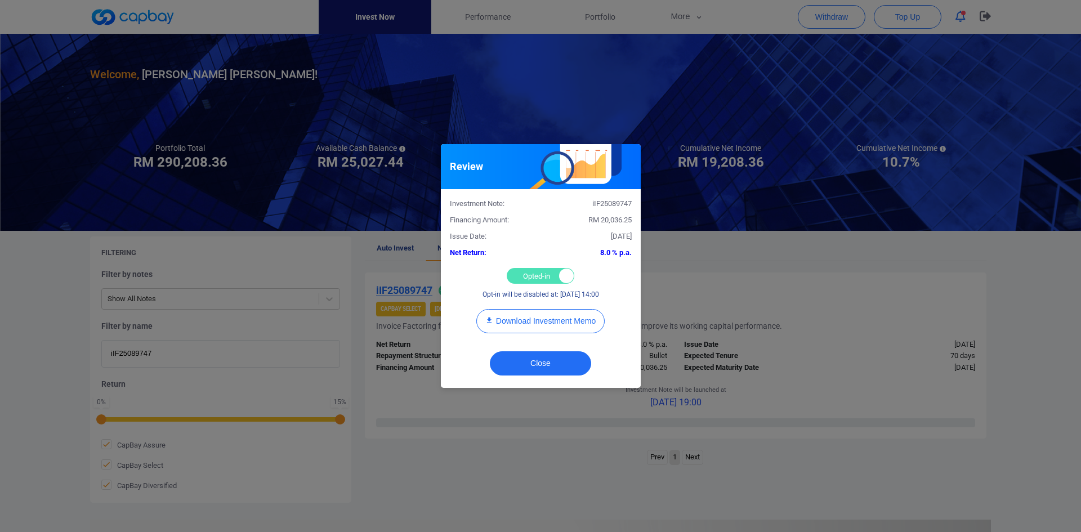
click at [534, 276] on div "Opted-in Opted-out" at bounding box center [541, 276] width 68 height 16
checkbox input "false"
click at [543, 361] on button "Close" at bounding box center [540, 363] width 101 height 24
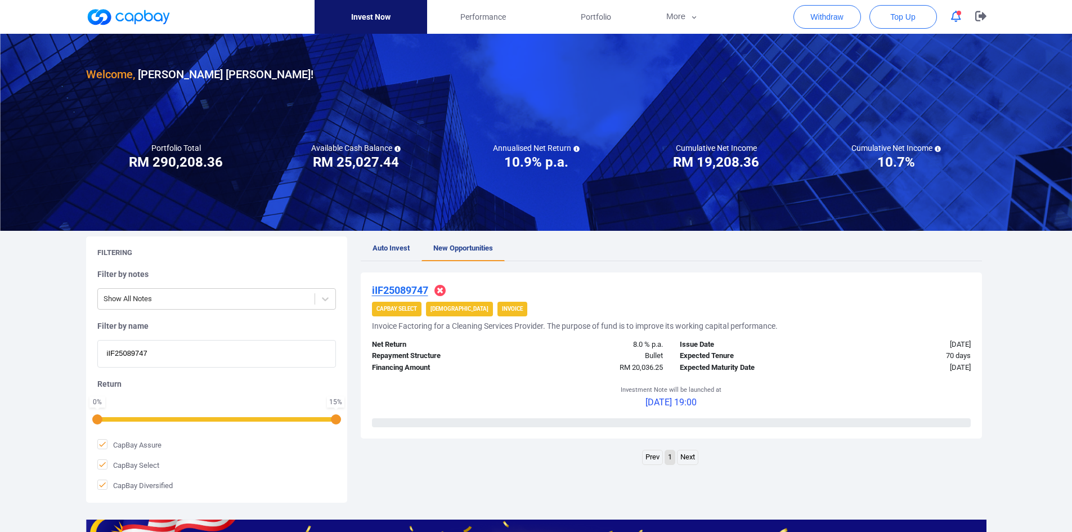
drag, startPoint x: 35, startPoint y: 350, endPoint x: 20, endPoint y: 346, distance: 15.9
click at [20, 348] on div "Welcome, [PERSON_NAME] [PERSON_NAME] ! Portfolio Total Portfolio Total RM *****…" at bounding box center [536, 375] width 1072 height 683
paste input "iIF25081380"
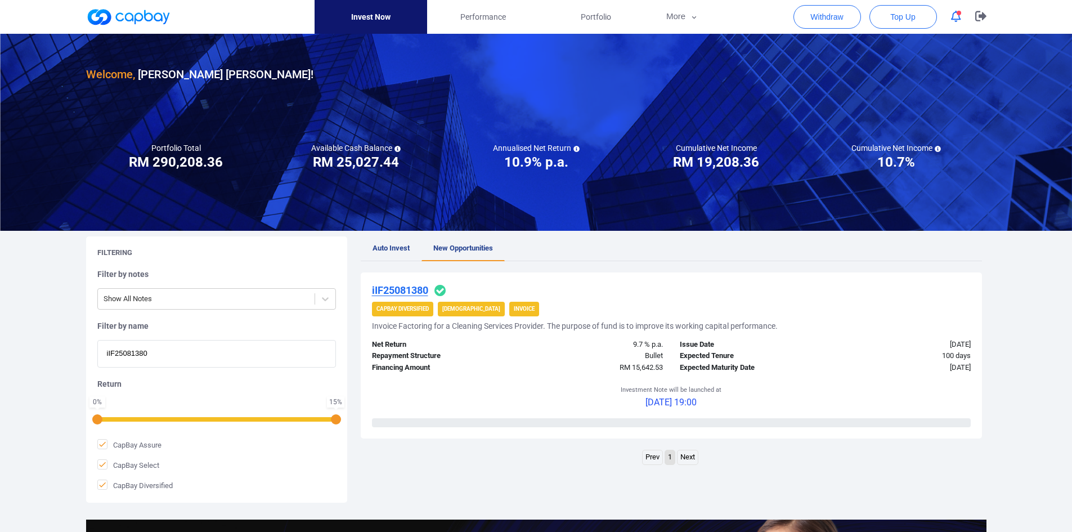
type input "iIF25081380"
click at [395, 292] on u "iIF25081380" at bounding box center [400, 290] width 56 height 12
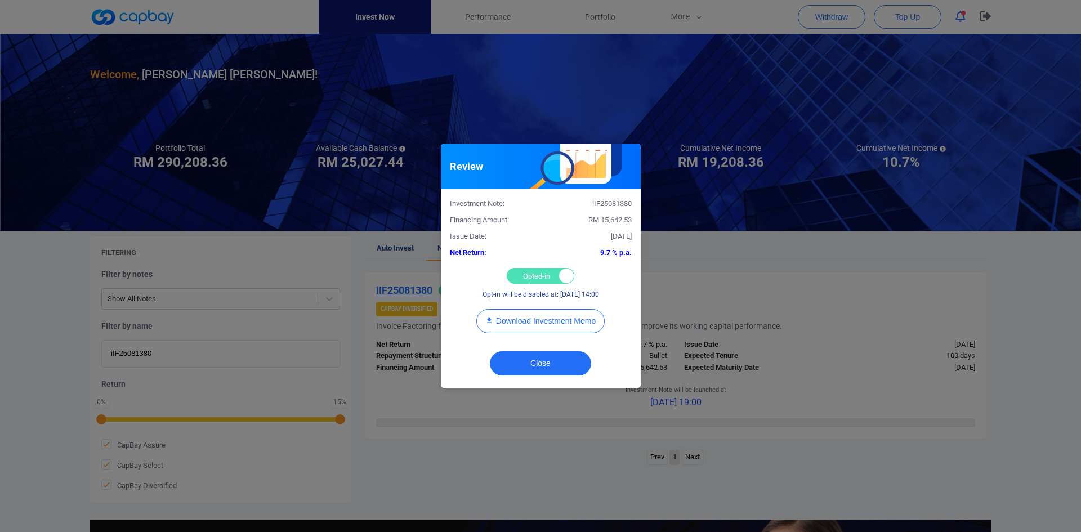
click at [521, 278] on div "Opted-in Opted-out" at bounding box center [541, 276] width 68 height 16
checkbox input "false"
click at [529, 357] on button "Close" at bounding box center [540, 363] width 101 height 24
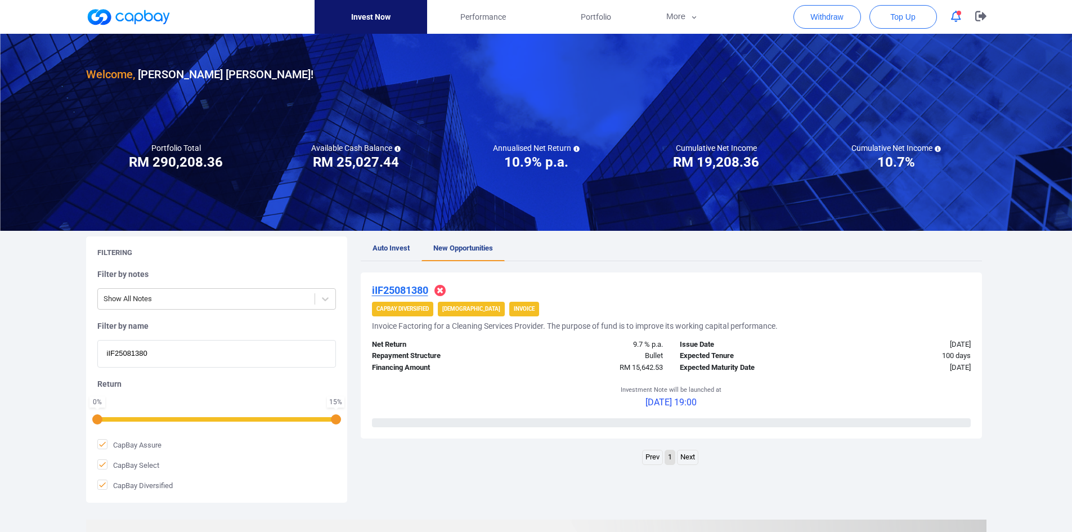
drag, startPoint x: 167, startPoint y: 357, endPoint x: 9, endPoint y: 345, distance: 158.2
click at [1, 348] on div "Welcome, [PERSON_NAME] [PERSON_NAME] ! Portfolio Total Portfolio Total RM *****…" at bounding box center [536, 375] width 1072 height 683
paste input "8275"
type input "iIF25088275"
click at [410, 288] on u "iIF25088275" at bounding box center [400, 290] width 56 height 12
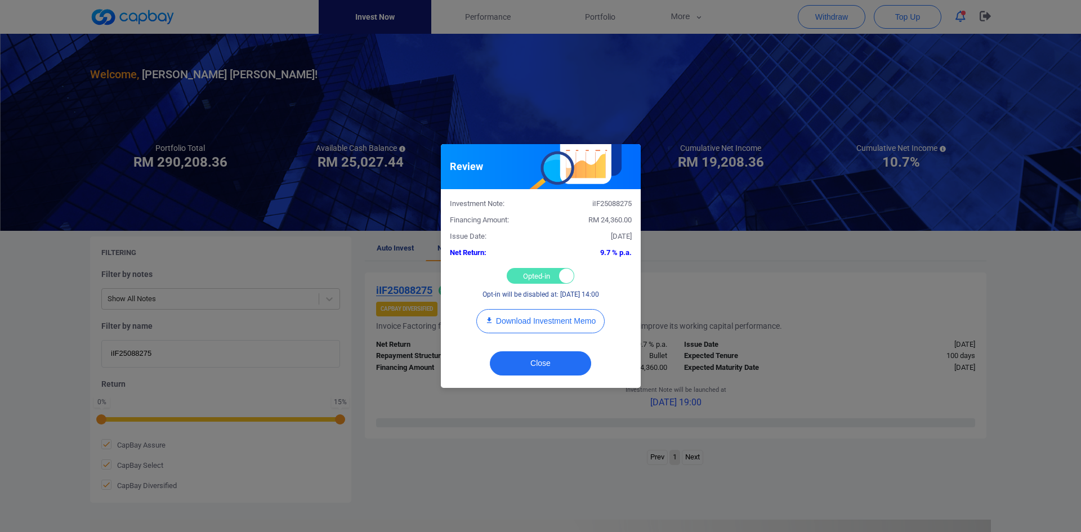
click at [526, 276] on div "Opted-in Opted-out" at bounding box center [541, 276] width 68 height 16
checkbox input "false"
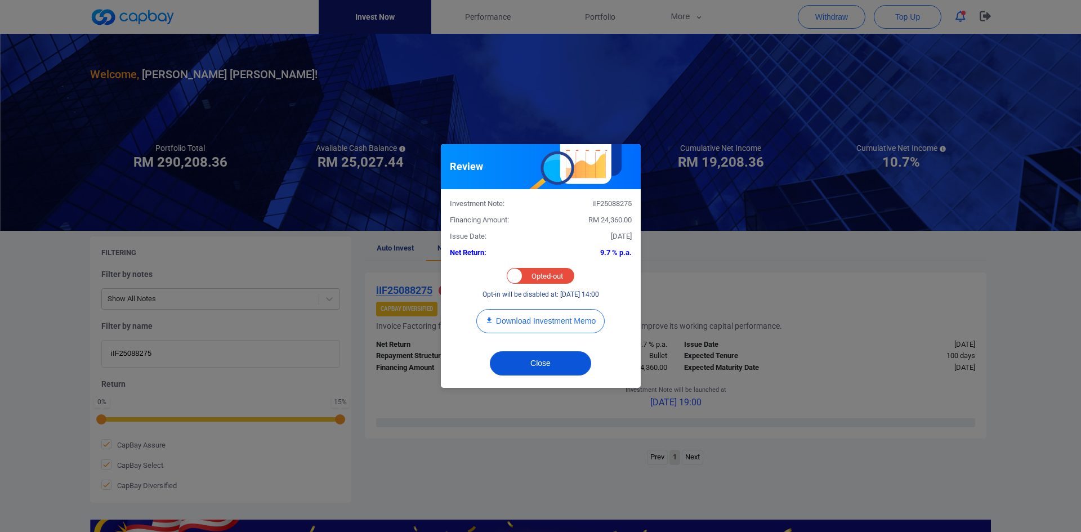
click at [522, 356] on button "Close" at bounding box center [540, 363] width 101 height 24
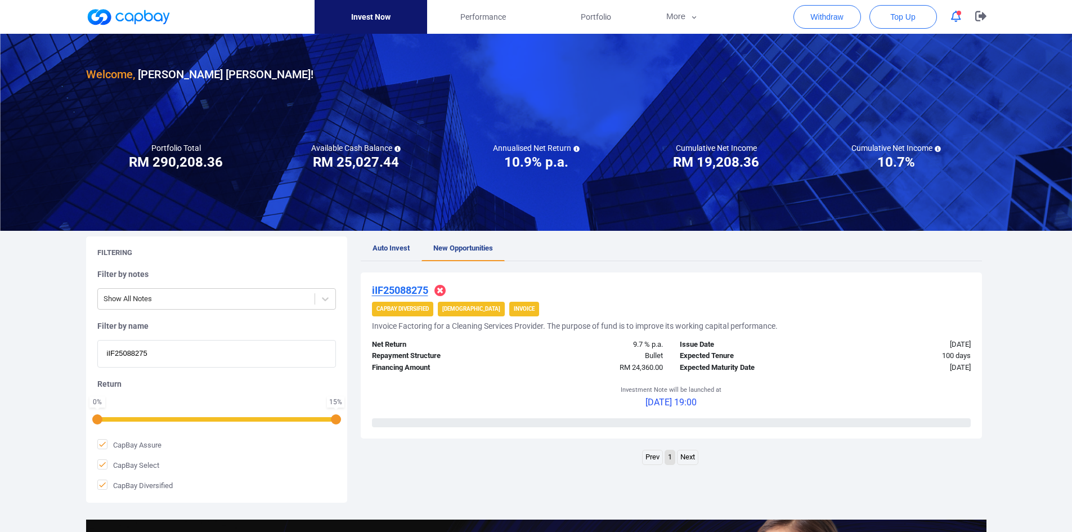
drag, startPoint x: 133, startPoint y: 351, endPoint x: 31, endPoint y: 338, distance: 102.7
click at [25, 338] on div "Welcome, [PERSON_NAME] [PERSON_NAME] ! Portfolio Total Portfolio Total RM *****…" at bounding box center [536, 375] width 1072 height 683
paste input "iIF25088747"
type input "iIF25088747"
click at [402, 289] on u "iIF25088747" at bounding box center [400, 290] width 56 height 12
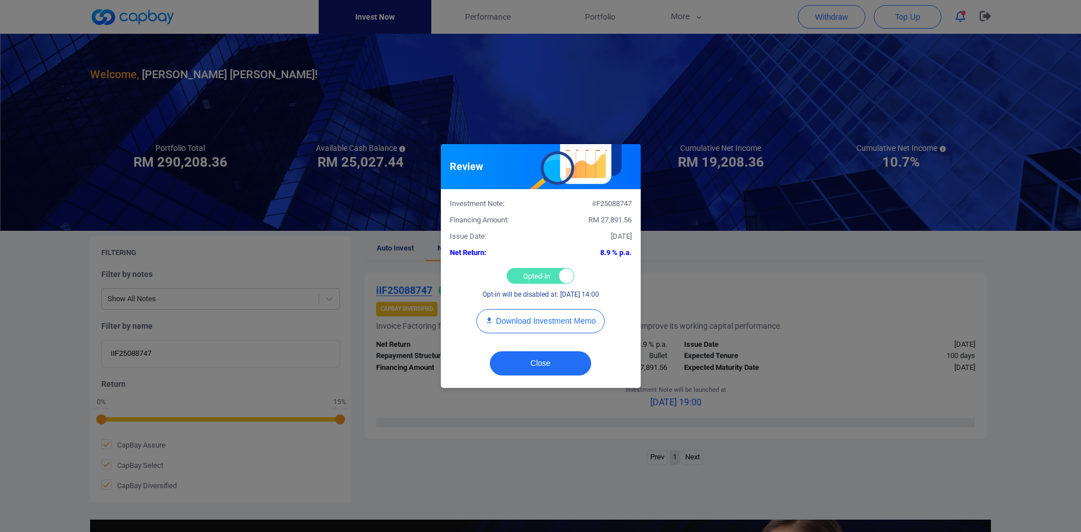
click at [523, 279] on div "Opted-in Opted-out" at bounding box center [541, 276] width 68 height 16
checkbox input "false"
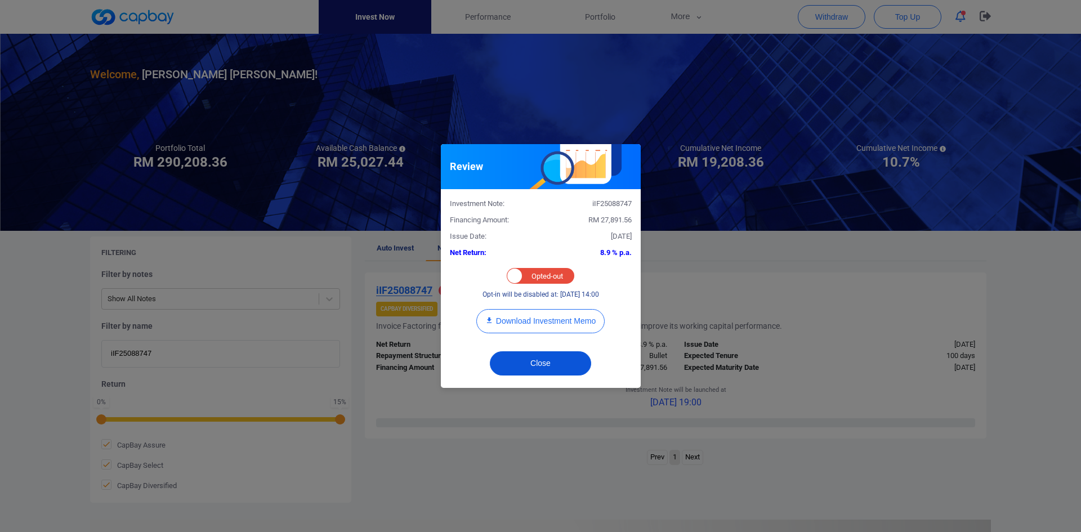
click at [532, 364] on button "Close" at bounding box center [540, 363] width 101 height 24
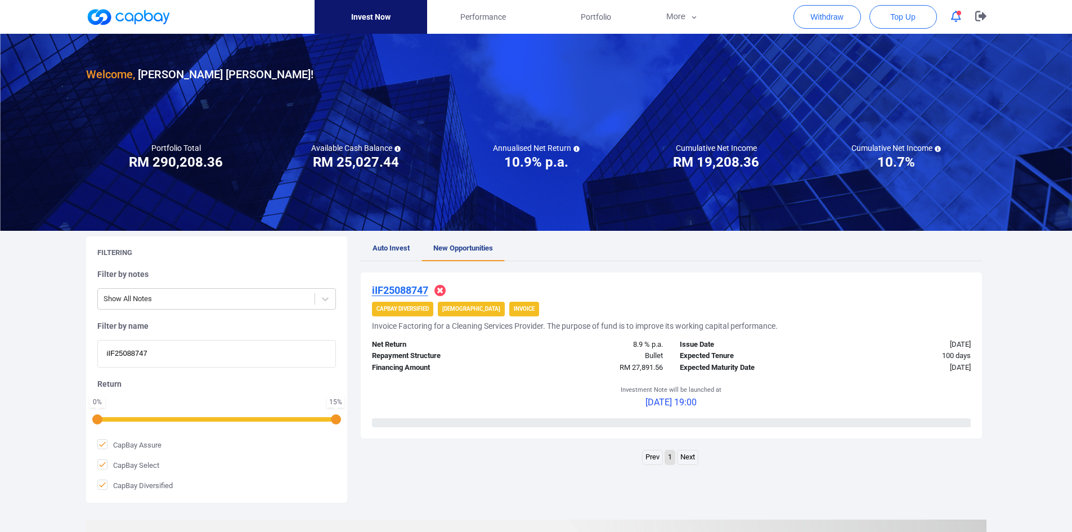
drag, startPoint x: 175, startPoint y: 357, endPoint x: 1, endPoint y: 343, distance: 174.5
click at [3, 343] on div "Welcome, [PERSON_NAME] [PERSON_NAME] ! Portfolio Total Portfolio Total RM *****…" at bounding box center [536, 375] width 1072 height 683
paste input "7659"
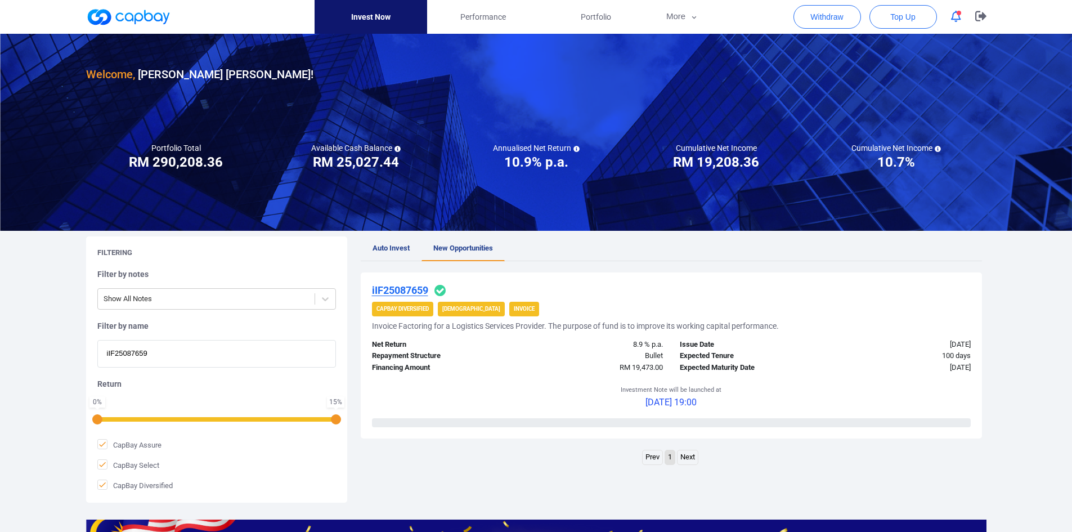
type input "iIF25087659"
click at [410, 291] on u "iIF25087659" at bounding box center [400, 290] width 56 height 12
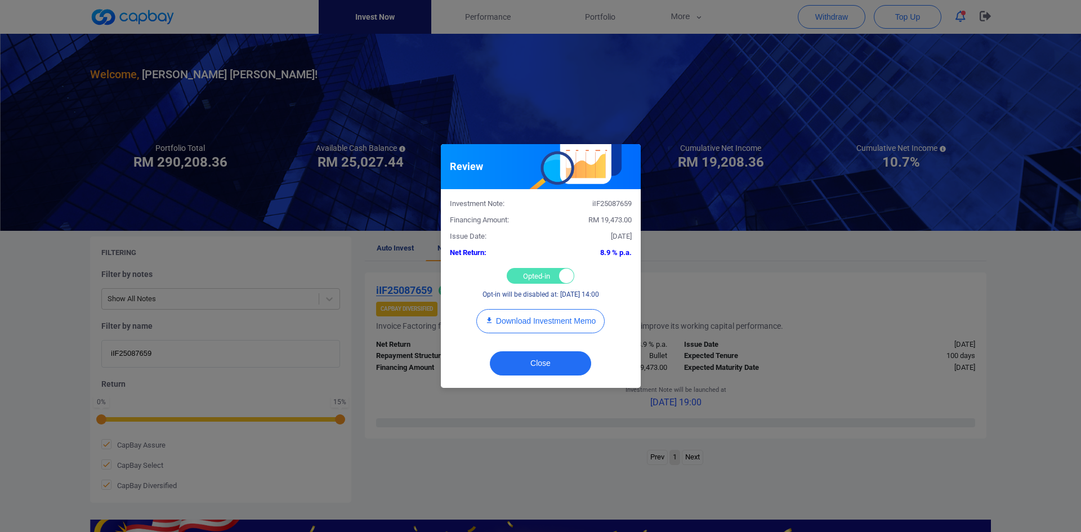
click at [529, 273] on div "Opted-in Opted-out" at bounding box center [541, 276] width 68 height 16
checkbox input "false"
click at [532, 359] on button "Close" at bounding box center [540, 363] width 101 height 24
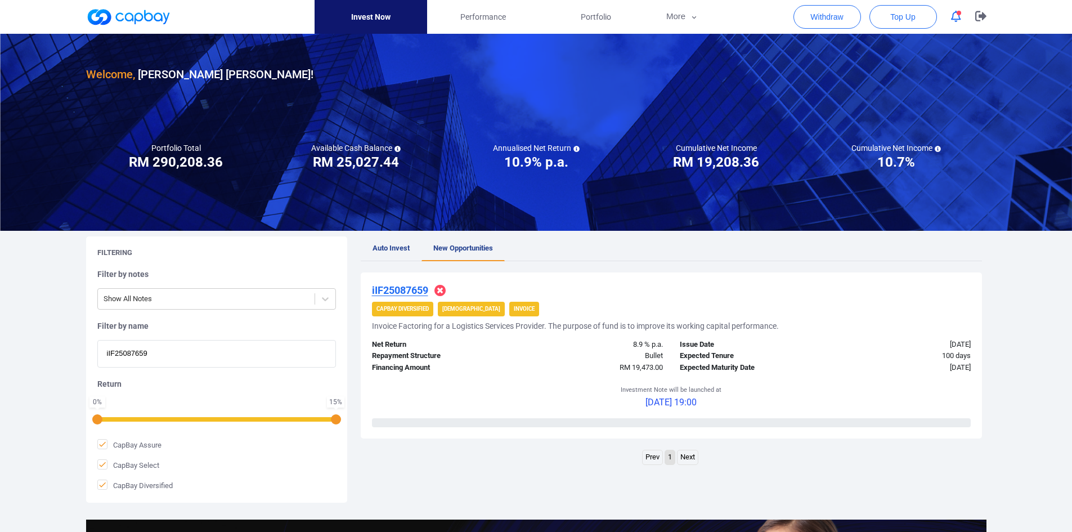
drag, startPoint x: 185, startPoint y: 350, endPoint x: -41, endPoint y: 347, distance: 225.2
click at [0, 347] on html "Invest Now Performance Portfolio More Transaction My Statements My Profile FAQs…" at bounding box center [536, 386] width 1072 height 773
paste input "9250"
type input "iIF25089250"
click at [408, 292] on u "iIF25089250" at bounding box center [400, 290] width 56 height 12
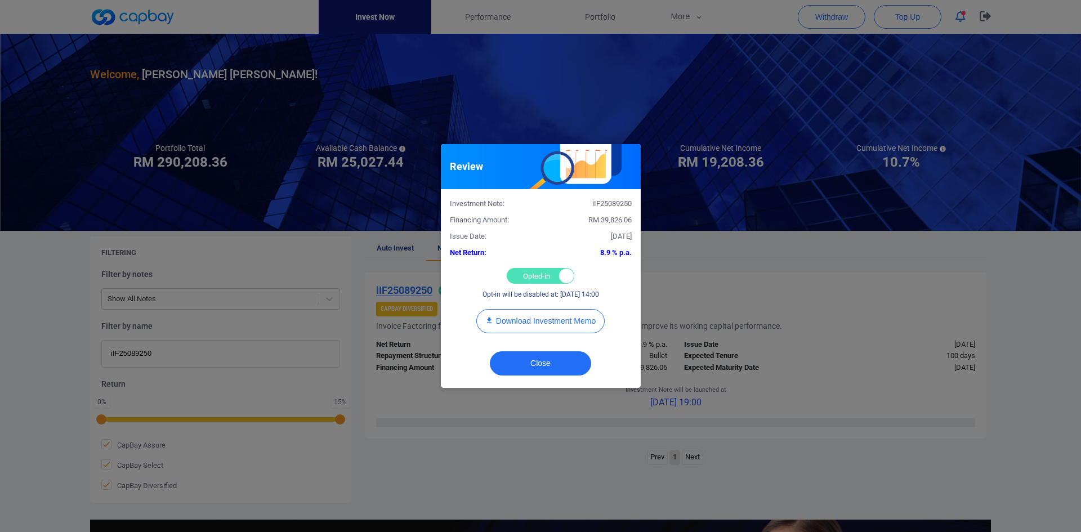
click at [531, 278] on div "Opted-in Opted-out" at bounding box center [541, 276] width 68 height 16
checkbox input "false"
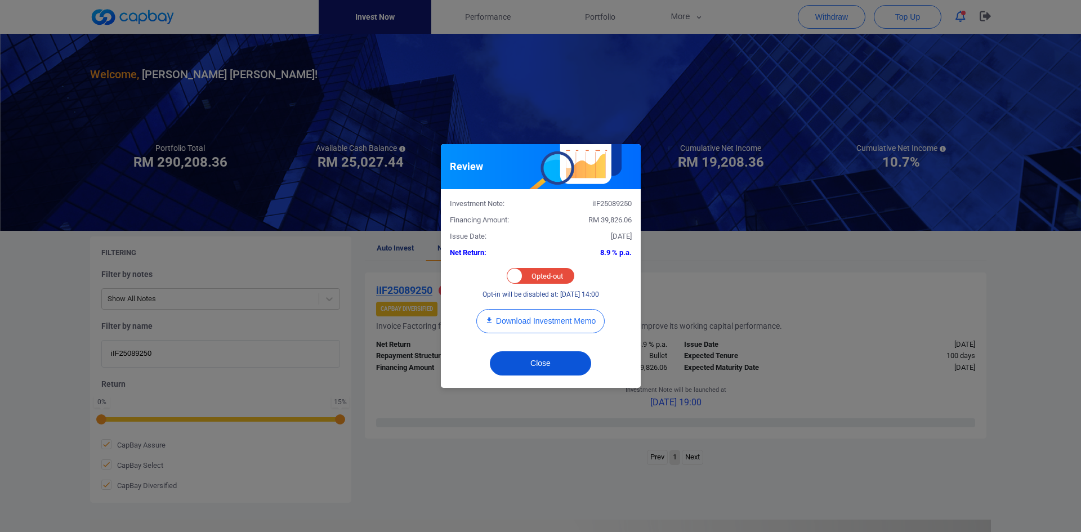
click at [529, 357] on button "Close" at bounding box center [540, 363] width 101 height 24
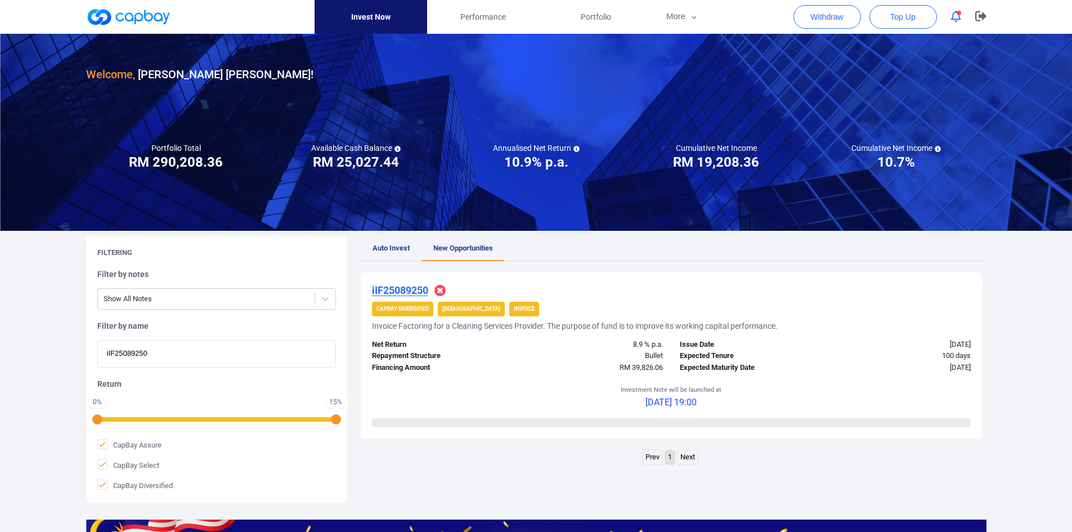
drag, startPoint x: 175, startPoint y: 355, endPoint x: 14, endPoint y: 351, distance: 161.6
click at [13, 352] on div "Welcome, [PERSON_NAME] [PERSON_NAME] ! Portfolio Total Portfolio Total RM *****…" at bounding box center [536, 375] width 1072 height 683
paste input "iIF25088147"
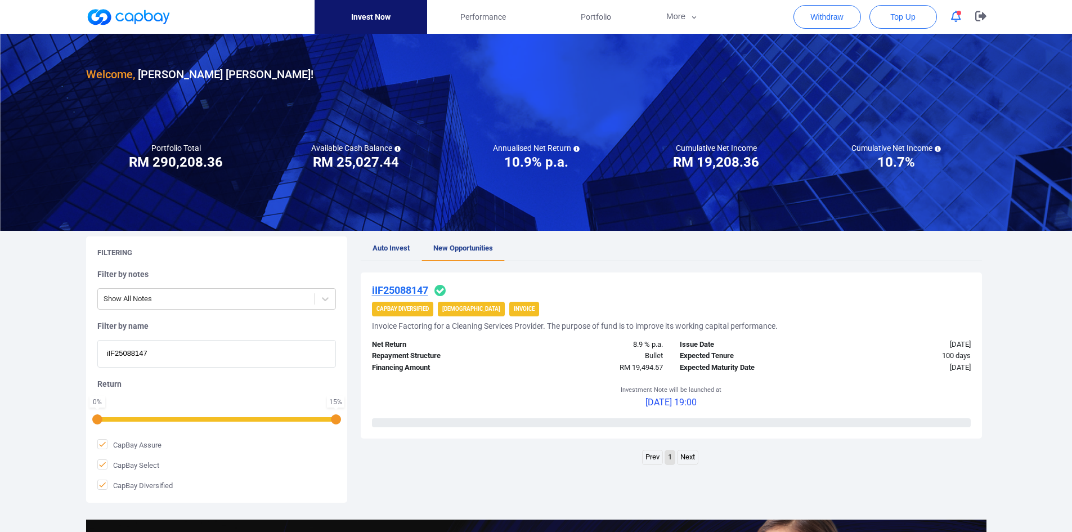
type input "iIF25088147"
click at [413, 288] on u "iIF25088147" at bounding box center [400, 290] width 56 height 12
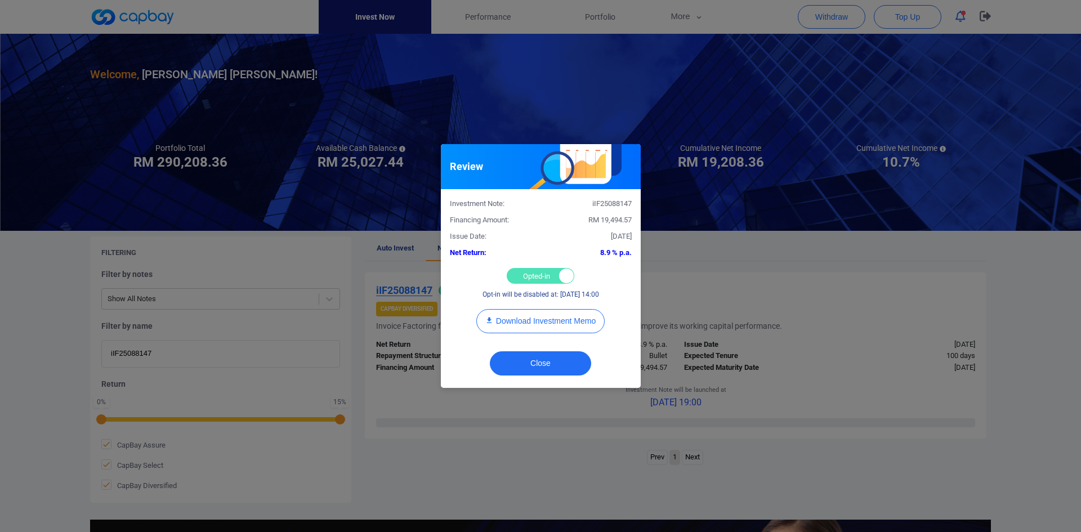
click at [526, 273] on div "Opted-in Opted-out" at bounding box center [541, 276] width 68 height 16
checkbox input "false"
click at [531, 358] on button "Close" at bounding box center [540, 363] width 101 height 24
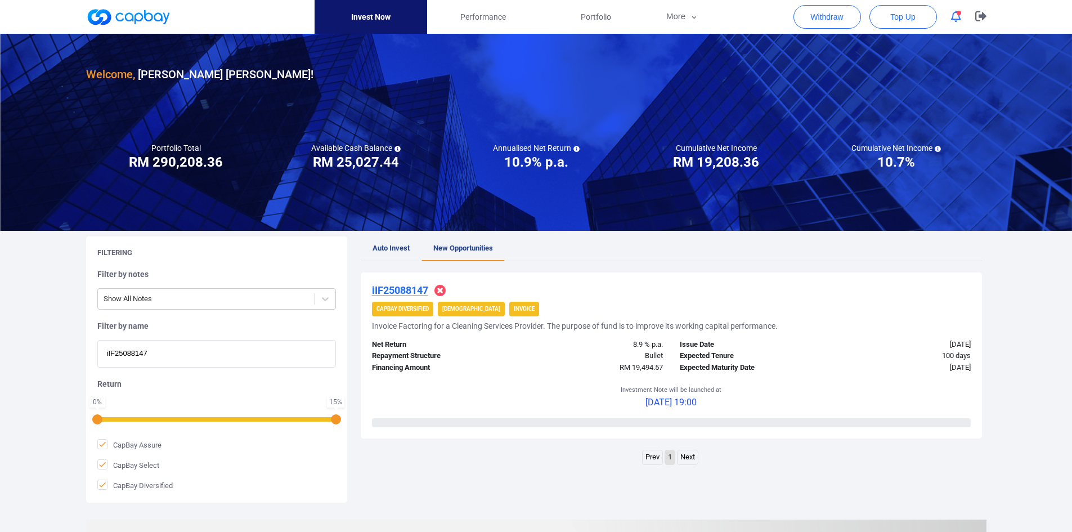
drag, startPoint x: 159, startPoint y: 351, endPoint x: -26, endPoint y: 344, distance: 185.9
click at [0, 344] on html "Invest Now Performance Portfolio More Transaction My Statements My Profile FAQs…" at bounding box center [536, 386] width 1072 height 773
paste input "iIF25081521"
type input "iIF25081521"
click at [413, 289] on u "iIF25081521" at bounding box center [400, 290] width 56 height 12
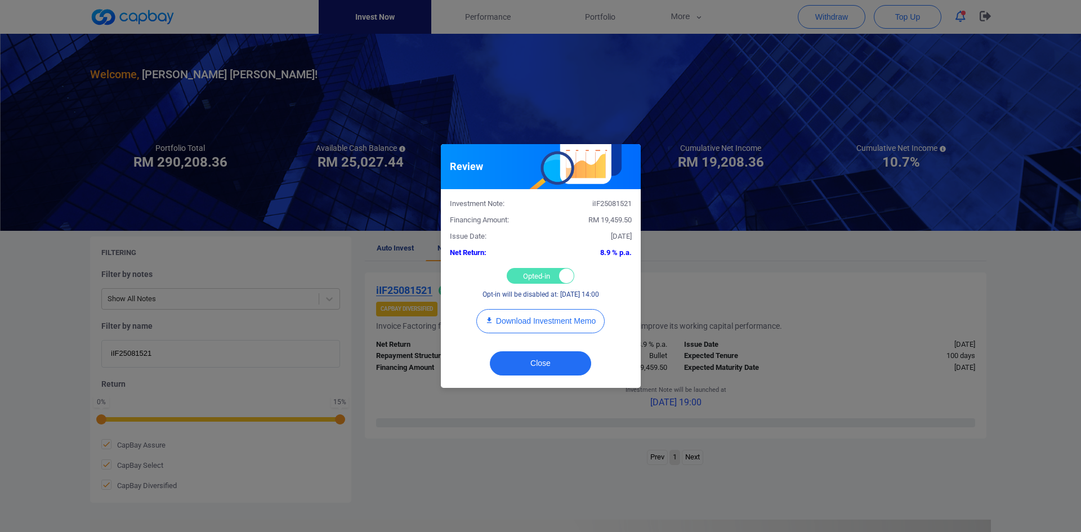
click at [520, 269] on div "Opted-in Opted-out" at bounding box center [541, 276] width 68 height 16
checkbox input "false"
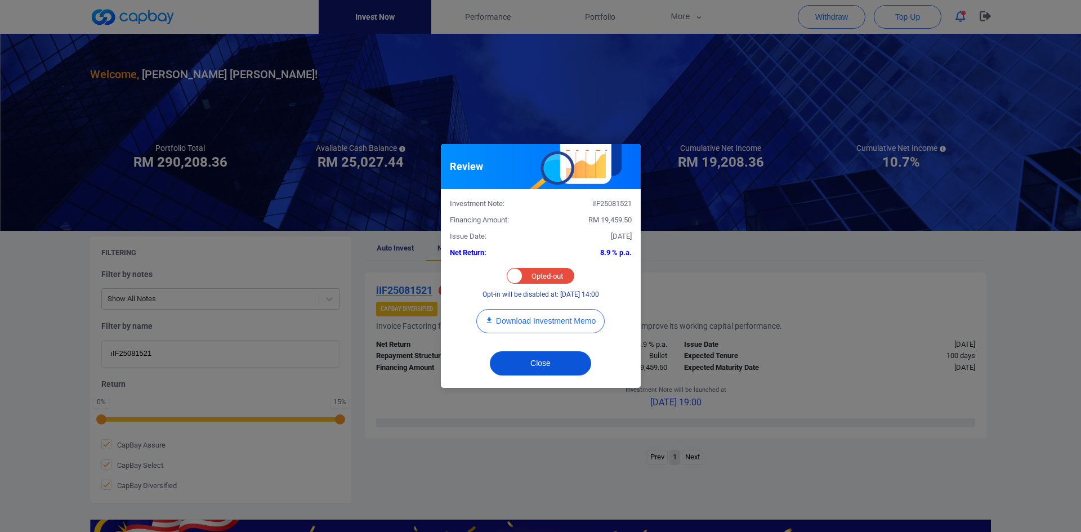
click at [529, 364] on button "Close" at bounding box center [540, 363] width 101 height 24
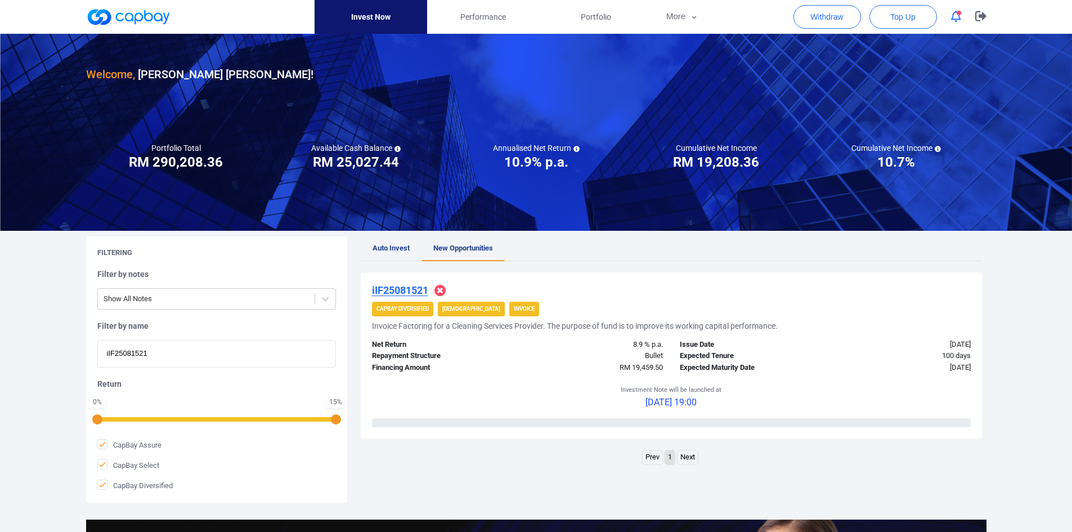
drag, startPoint x: 175, startPoint y: 352, endPoint x: 15, endPoint y: 347, distance: 160.0
click at [16, 350] on div "Welcome, [PERSON_NAME] [PERSON_NAME] ! Portfolio Total Portfolio Total RM *****…" at bounding box center [536, 375] width 1072 height 683
paste input "6652"
type input "iIF25086652"
click at [407, 289] on u "iIF25086652" at bounding box center [400, 290] width 56 height 12
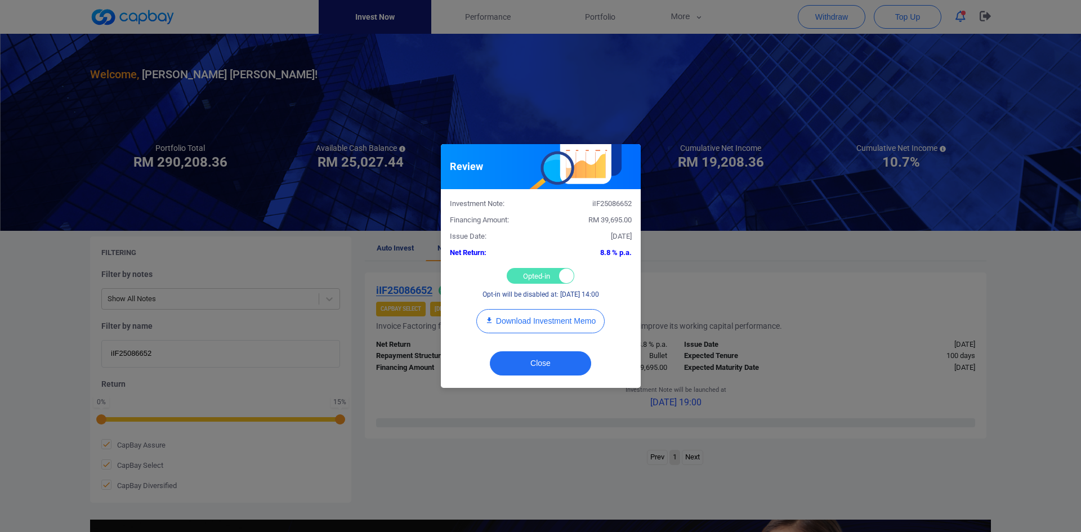
click at [525, 269] on div "Opted-in Opted-out" at bounding box center [541, 276] width 68 height 16
checkbox input "false"
click at [533, 362] on button "Close" at bounding box center [540, 363] width 101 height 24
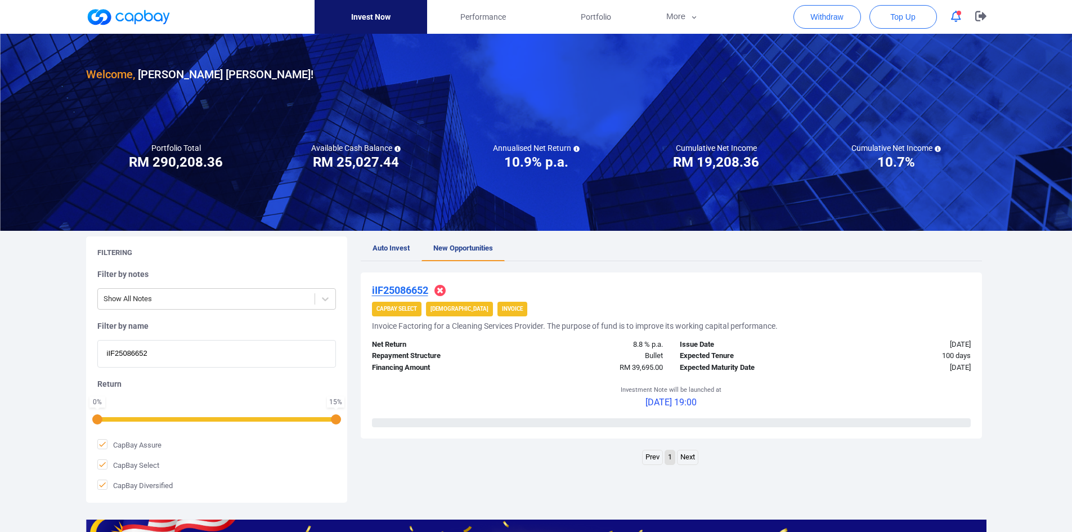
drag, startPoint x: 186, startPoint y: 359, endPoint x: -7, endPoint y: 338, distance: 193.7
click at [0, 338] on html "Invest Now Performance Portfolio More Transaction My Statements My Profile FAQs…" at bounding box center [536, 386] width 1072 height 773
paste input "7101"
type input "iIF25087101"
click at [400, 290] on u "iIF25087101" at bounding box center [400, 290] width 56 height 12
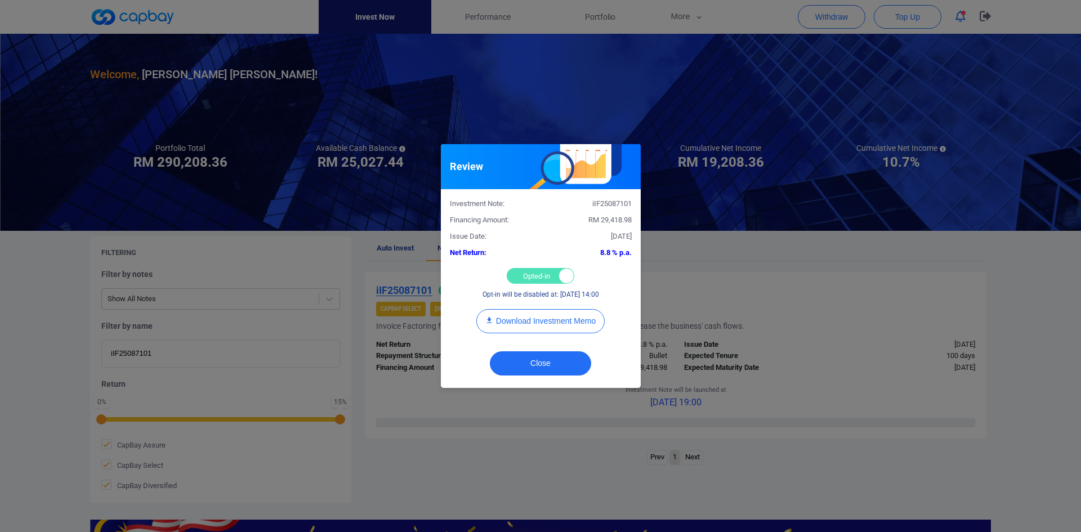
click at [538, 278] on div "Opted-in Opted-out" at bounding box center [541, 276] width 68 height 16
checkbox input "false"
click at [537, 355] on button "Close" at bounding box center [540, 363] width 101 height 24
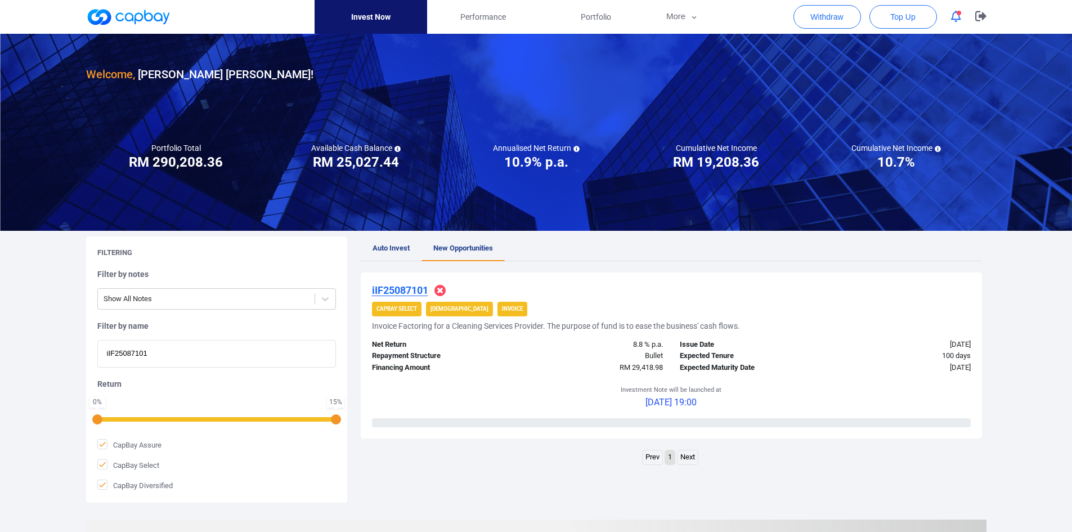
drag, startPoint x: 99, startPoint y: 352, endPoint x: 46, endPoint y: 347, distance: 52.6
click at [46, 349] on div "Welcome, [PERSON_NAME] [PERSON_NAME] ! Portfolio Total Portfolio Total RM *****…" at bounding box center [536, 375] width 1072 height 683
paste input "4158"
type input "iIF25084158"
click at [413, 292] on u "iIF25084158" at bounding box center [400, 290] width 56 height 12
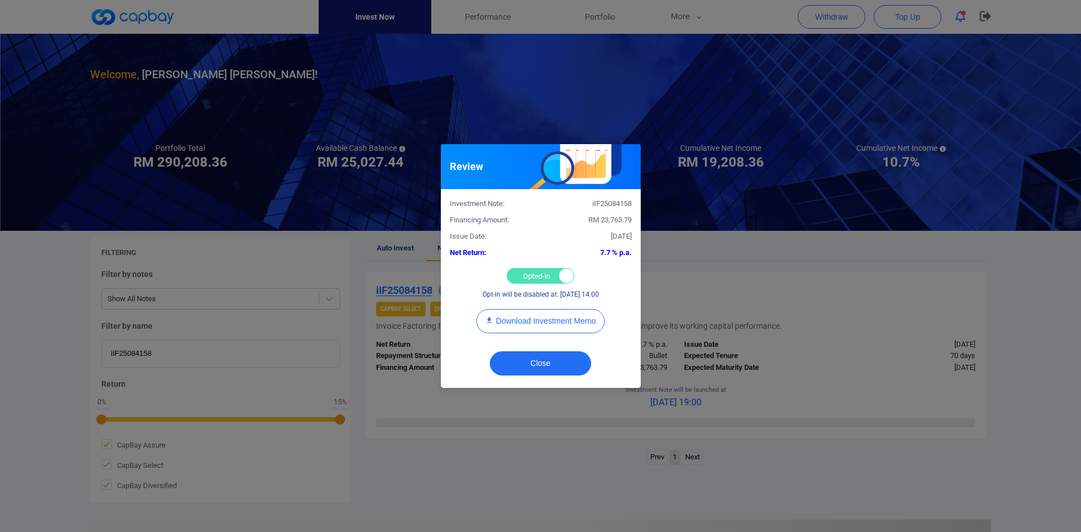
click at [524, 275] on div "Opted-in Opted-out" at bounding box center [541, 276] width 68 height 16
checkbox input "false"
click at [533, 362] on button "Close" at bounding box center [540, 363] width 101 height 24
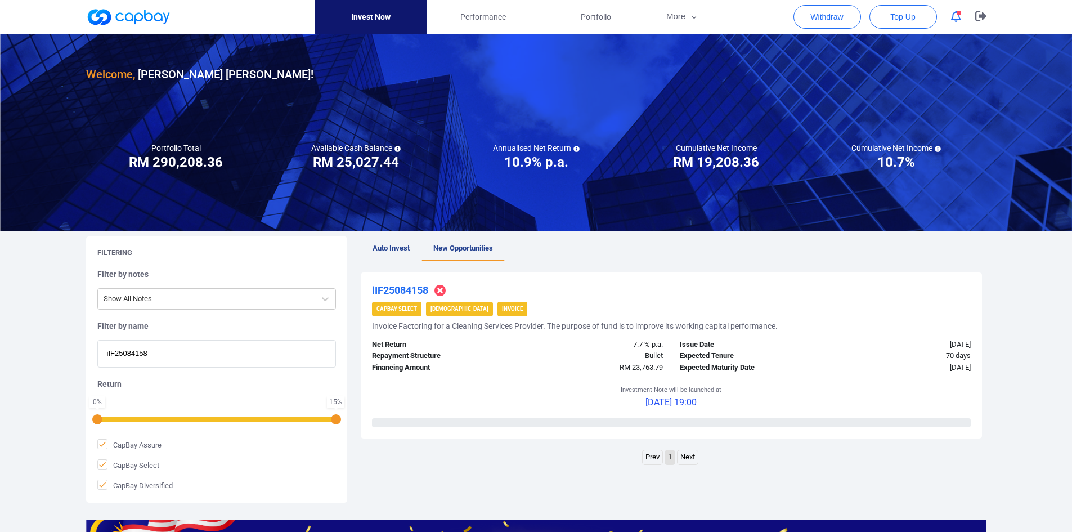
drag, startPoint x: 187, startPoint y: 353, endPoint x: 24, endPoint y: 345, distance: 163.4
click at [47, 351] on div "Welcome, [PERSON_NAME] [PERSON_NAME] ! Portfolio Total Portfolio Total RM *****…" at bounding box center [536, 375] width 1072 height 683
paste input "iIF25086345"
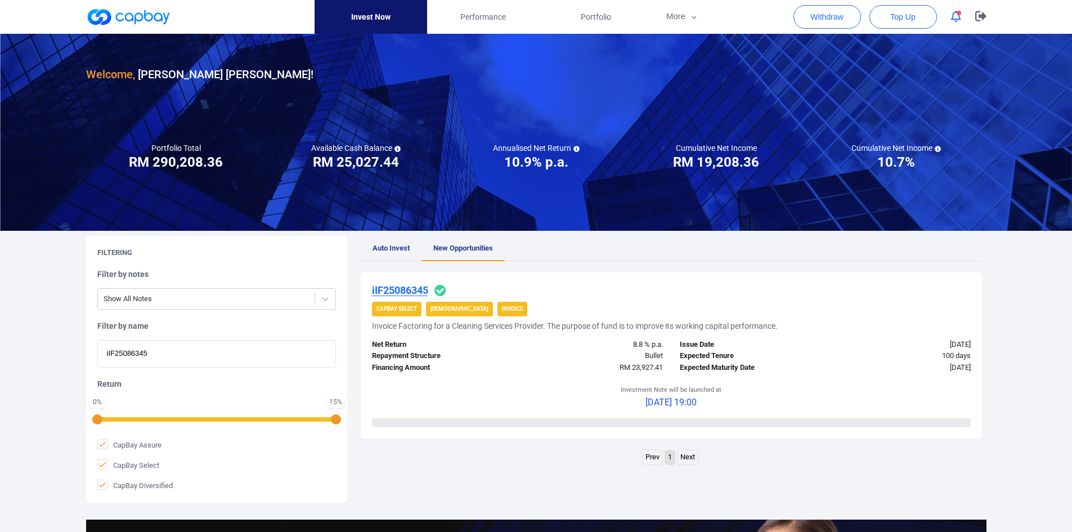
type input "iIF25086345"
click at [411, 292] on u "iIF25086345" at bounding box center [400, 290] width 56 height 12
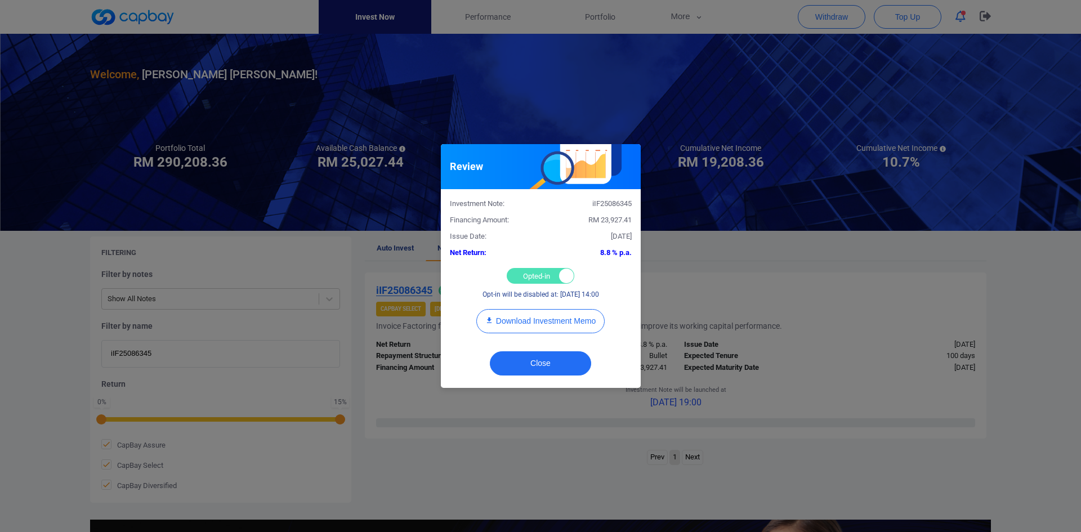
click at [526, 274] on div "Opted-in Opted-out" at bounding box center [541, 276] width 68 height 16
checkbox input "false"
click at [532, 347] on div "Close" at bounding box center [541, 366] width 200 height 43
click at [535, 360] on button "Close" at bounding box center [540, 363] width 101 height 24
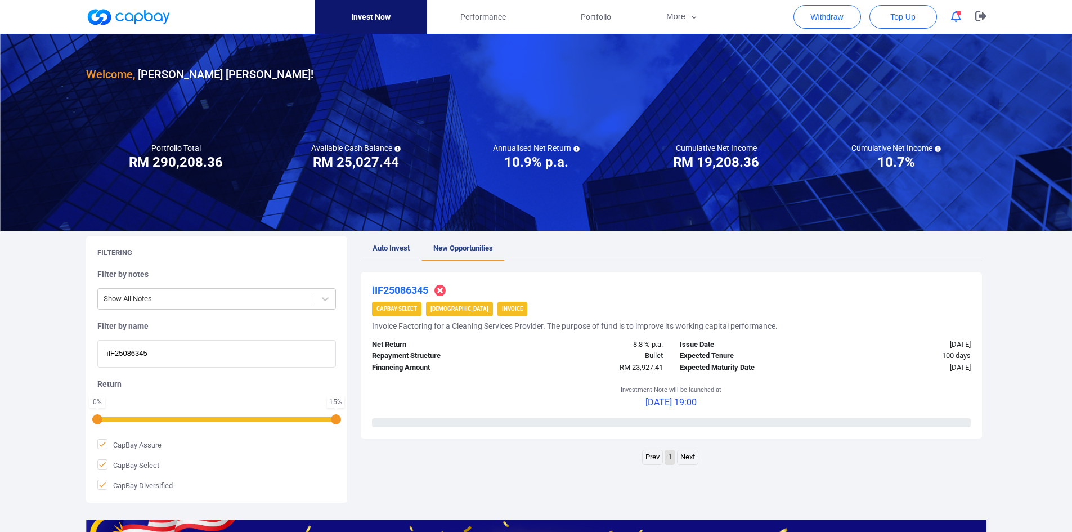
drag, startPoint x: 165, startPoint y: 350, endPoint x: 43, endPoint y: 350, distance: 122.2
click at [42, 350] on div "Welcome, [PERSON_NAME] [PERSON_NAME] ! Portfolio Total Portfolio Total RM *****…" at bounding box center [536, 375] width 1072 height 683
paste input "iIF250830"
type input "iIF25083045"
click at [410, 290] on u "iIF25083045" at bounding box center [400, 290] width 56 height 12
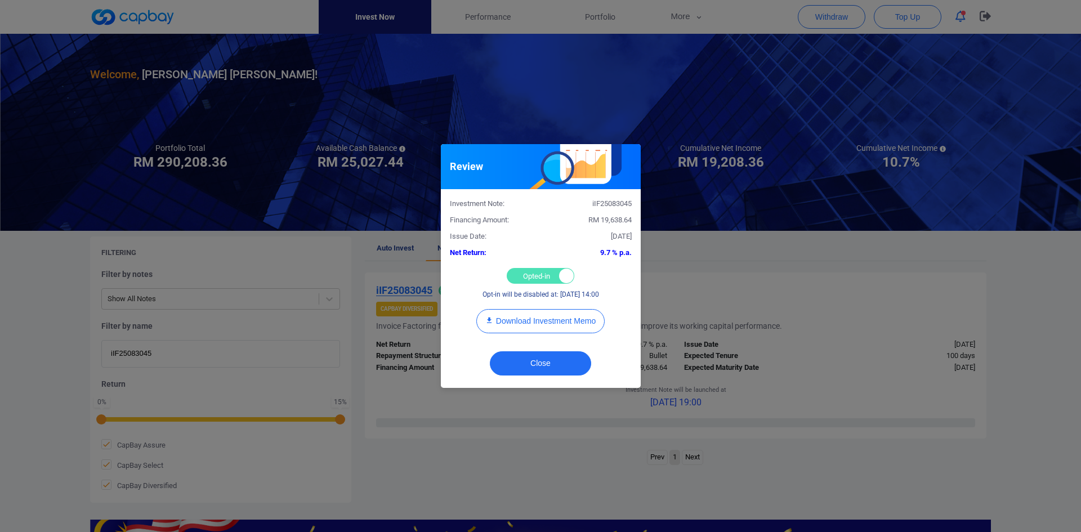
drag, startPoint x: 522, startPoint y: 275, endPoint x: 516, endPoint y: 280, distance: 8.0
click at [522, 274] on div "Opted-in Opted-out" at bounding box center [541, 276] width 68 height 16
checkbox input "false"
click at [520, 359] on button "Close" at bounding box center [540, 363] width 101 height 24
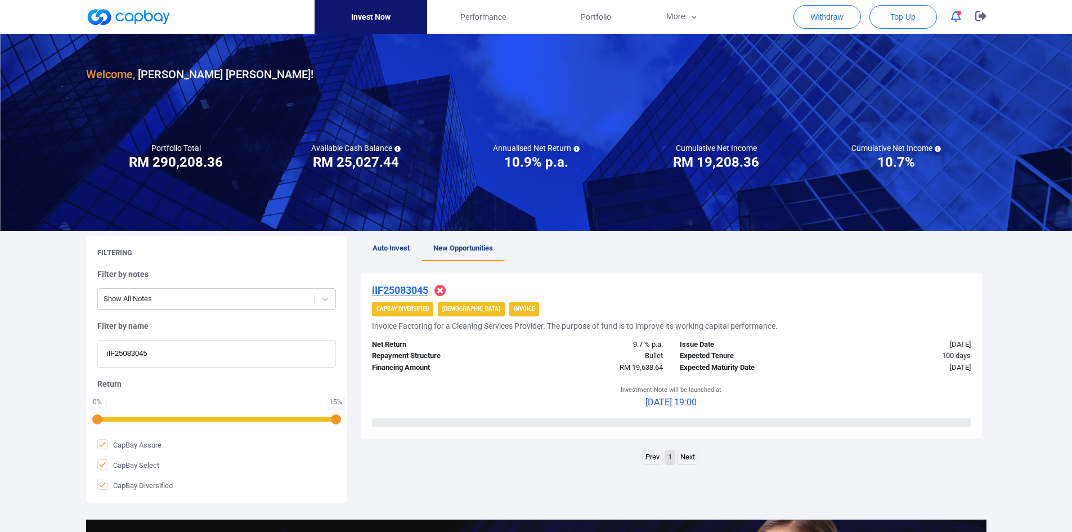
drag, startPoint x: 197, startPoint y: 358, endPoint x: 12, endPoint y: 351, distance: 185.3
click at [12, 351] on div "Welcome, [PERSON_NAME] [PERSON_NAME] ! Portfolio Total Portfolio Total RM *****…" at bounding box center [536, 375] width 1072 height 683
paste input "6099"
type input "iIF25086099"
click at [408, 289] on u "iIF25086099" at bounding box center [400, 290] width 56 height 12
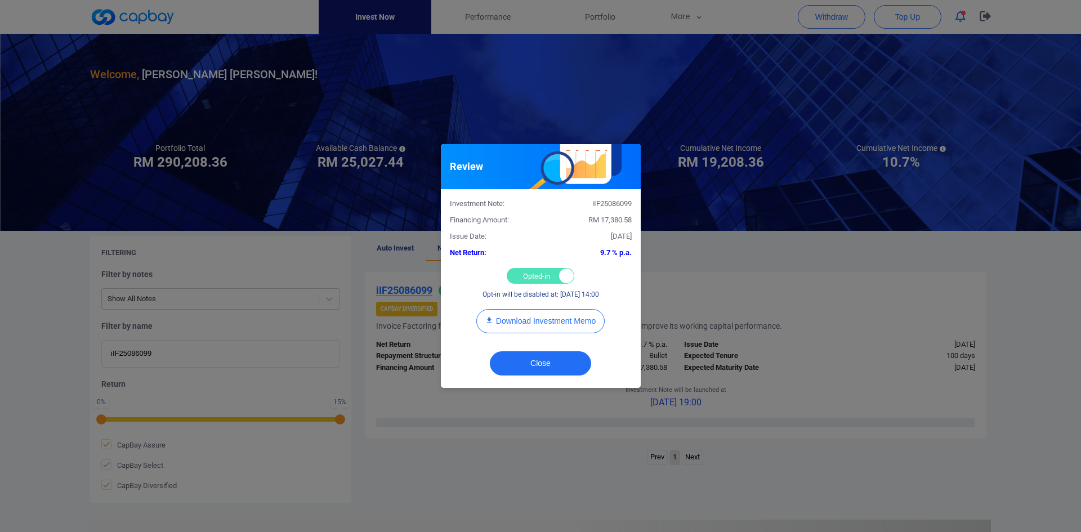
click at [537, 273] on div "Opted-in Opted-out" at bounding box center [541, 276] width 68 height 16
checkbox input "false"
click at [533, 357] on button "Close" at bounding box center [540, 363] width 101 height 24
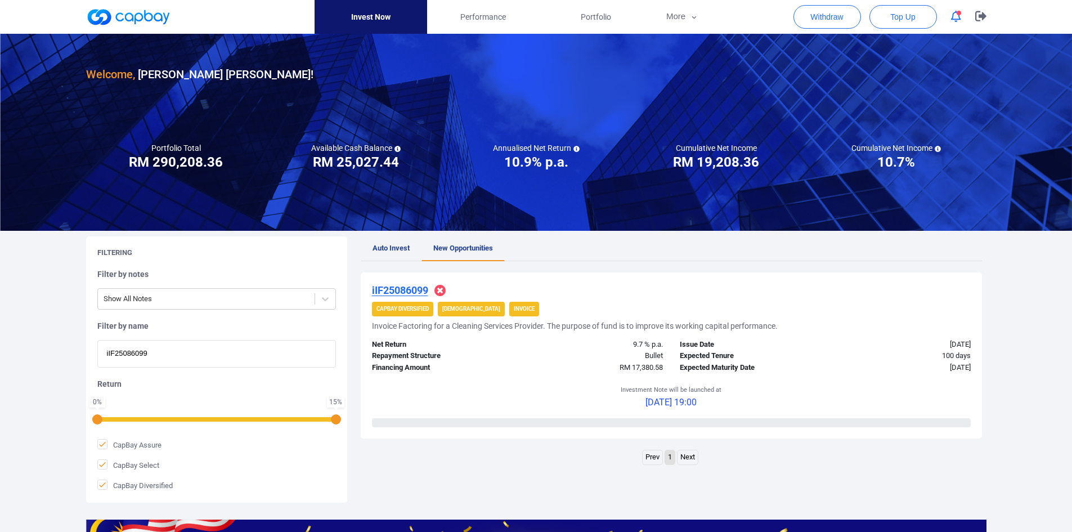
drag, startPoint x: 187, startPoint y: 352, endPoint x: 0, endPoint y: 342, distance: 187.8
click at [0, 345] on html "Invest Now Performance Portfolio More Transaction My Statements My Profile FAQs…" at bounding box center [536, 386] width 1072 height 773
paste input "9623"
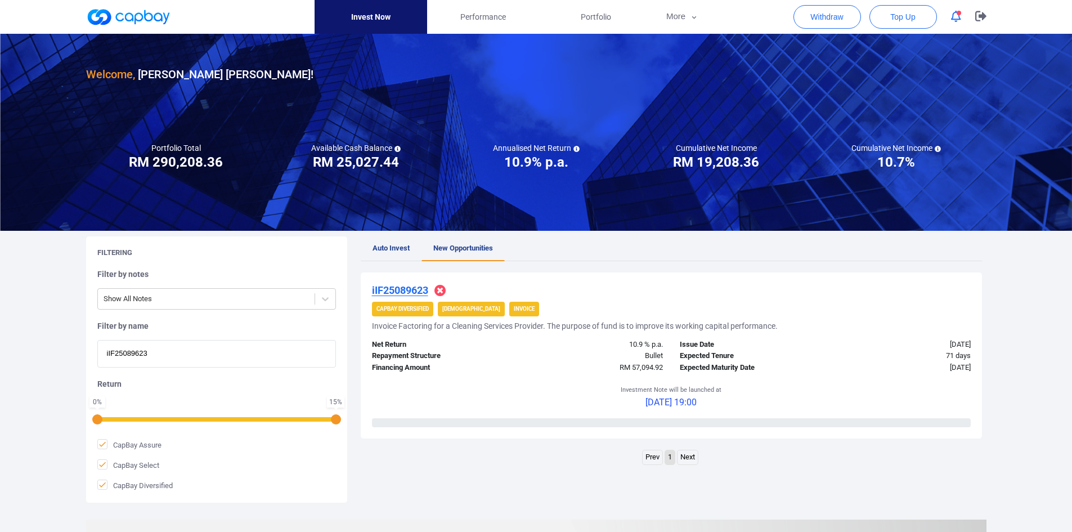
drag, startPoint x: 194, startPoint y: 361, endPoint x: -37, endPoint y: 346, distance: 231.3
click at [0, 346] on html "Invest Now Performance Portfolio More Transaction My Statements My Profile FAQs…" at bounding box center [536, 386] width 1072 height 773
paste input "WC2508827"
type input "WC25088273"
click at [410, 292] on u "WC25088273" at bounding box center [402, 290] width 61 height 12
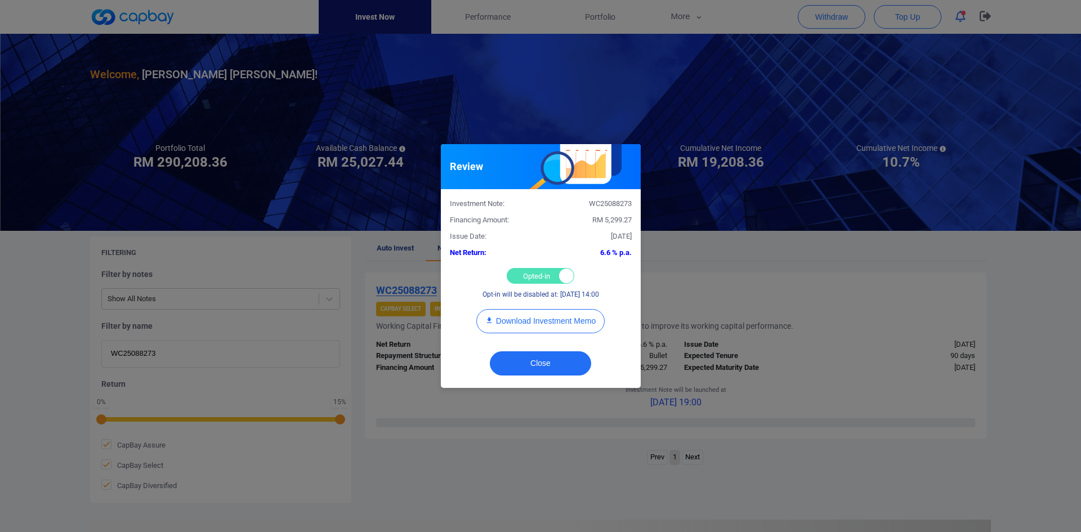
click at [533, 275] on div "Opted-in Opted-out" at bounding box center [541, 276] width 68 height 16
checkbox input "false"
click at [537, 364] on button "Close" at bounding box center [540, 363] width 101 height 24
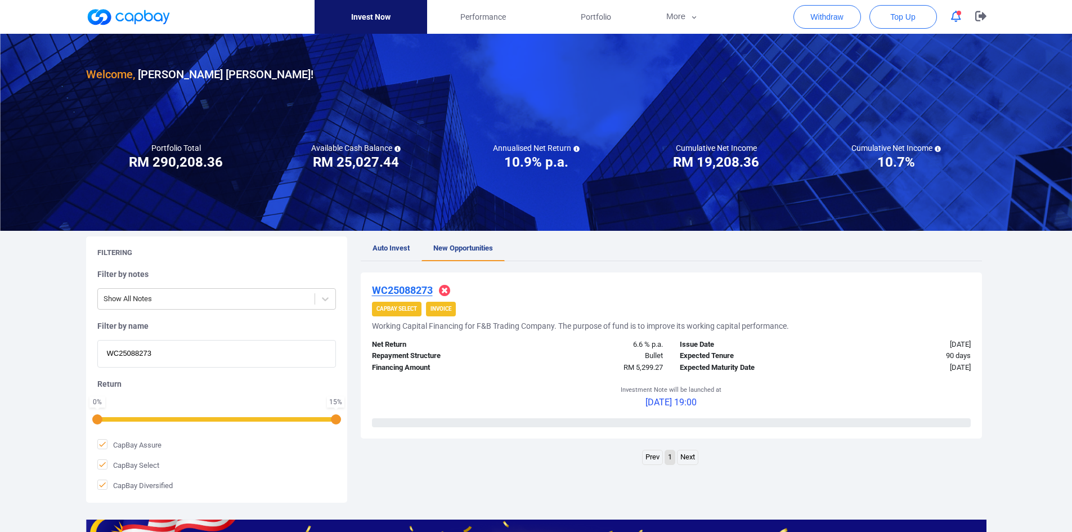
drag, startPoint x: 128, startPoint y: 353, endPoint x: 10, endPoint y: 349, distance: 118.9
click at [10, 349] on div "Welcome, [PERSON_NAME] [PERSON_NAME] ! Portfolio Total Portfolio Total RM *****…" at bounding box center [536, 375] width 1072 height 683
paste input "718"
type input "WC25088718"
click at [408, 290] on u "WC25088718" at bounding box center [402, 290] width 61 height 12
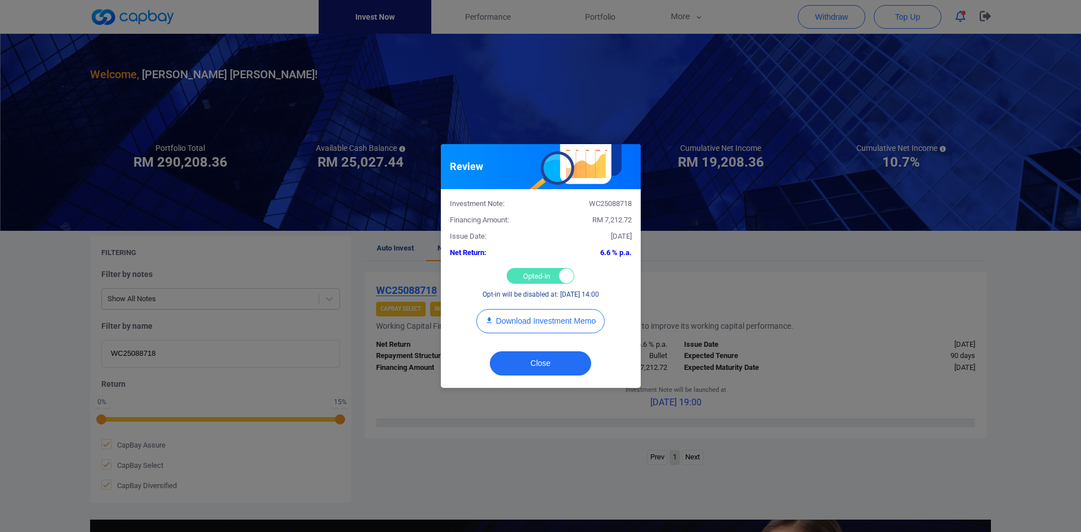
click at [529, 276] on div "Opted-in Opted-out" at bounding box center [541, 276] width 68 height 16
checkbox input "false"
drag, startPoint x: 529, startPoint y: 358, endPoint x: 518, endPoint y: 351, distance: 12.2
click at [528, 358] on button "Close" at bounding box center [540, 363] width 101 height 24
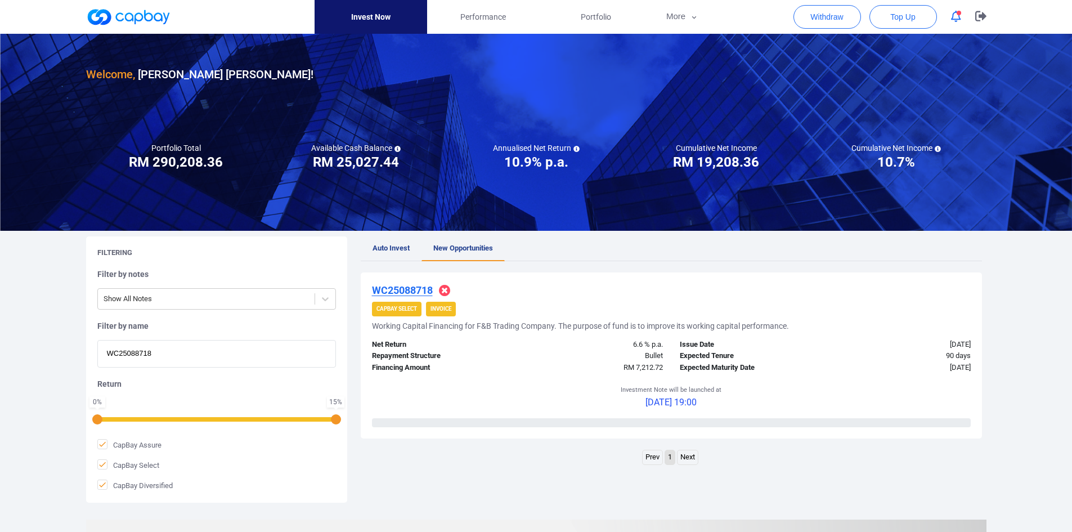
drag, startPoint x: 157, startPoint y: 354, endPoint x: -2, endPoint y: 353, distance: 158.8
click at [0, 353] on html "Invest Now Performance Portfolio More Transaction My Statements My Profile FAQs…" at bounding box center [536, 386] width 1072 height 773
paste input "iIF25087331"
type input "iIF25087331"
click at [413, 287] on u "iIF25087331" at bounding box center [400, 290] width 56 height 12
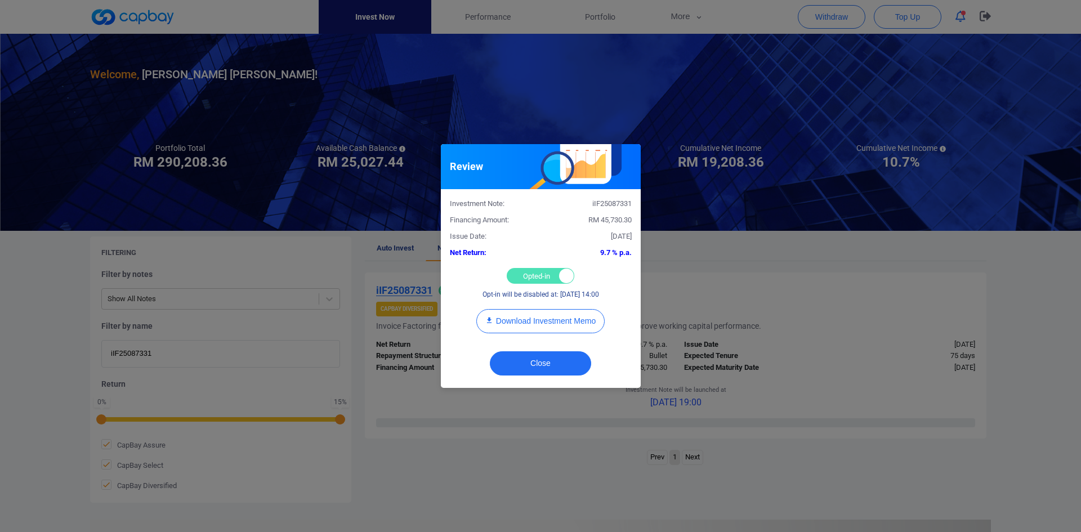
click at [521, 270] on div "Opted-in Opted-out" at bounding box center [541, 276] width 68 height 16
checkbox input "false"
click at [531, 360] on button "Close" at bounding box center [540, 363] width 101 height 24
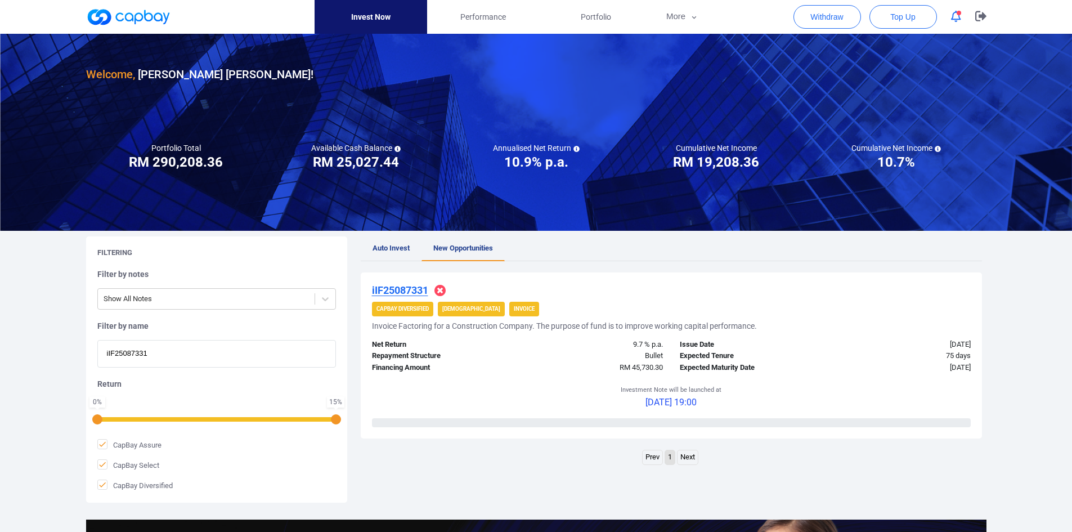
drag, startPoint x: 207, startPoint y: 356, endPoint x: 91, endPoint y: 345, distance: 117.0
click at [92, 347] on div "Filtering Filter by notes Show All Notes Filter by name iIF25087331 Return 0 % …" at bounding box center [216, 369] width 261 height 266
paste input "WC25083736"
type input "WC25083736"
click at [413, 287] on u "WC25083736" at bounding box center [402, 290] width 61 height 12
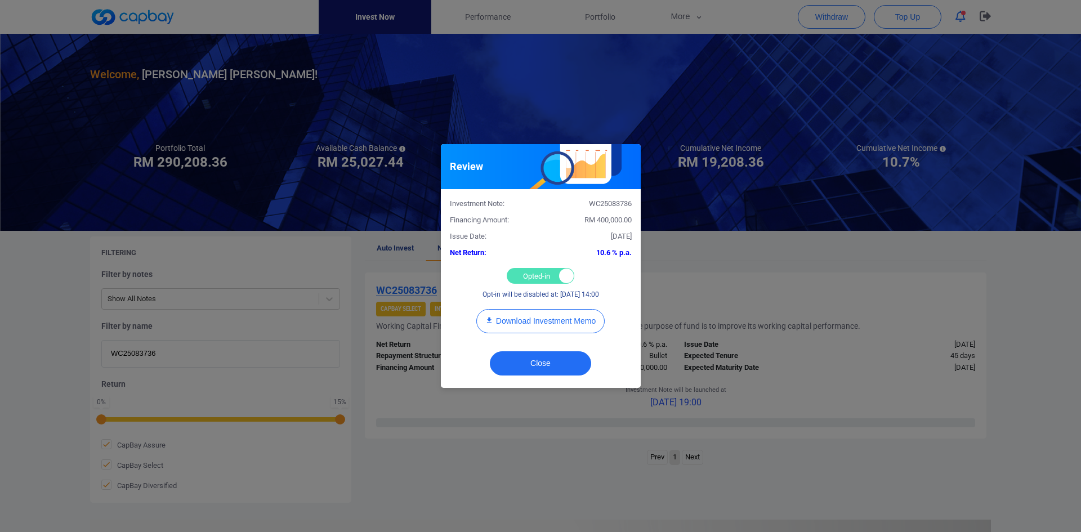
click at [529, 274] on div "Opted-in Opted-out" at bounding box center [541, 276] width 68 height 16
checkbox input "false"
drag, startPoint x: 530, startPoint y: 361, endPoint x: 500, endPoint y: 347, distance: 32.8
click at [530, 360] on button "Close" at bounding box center [540, 363] width 101 height 24
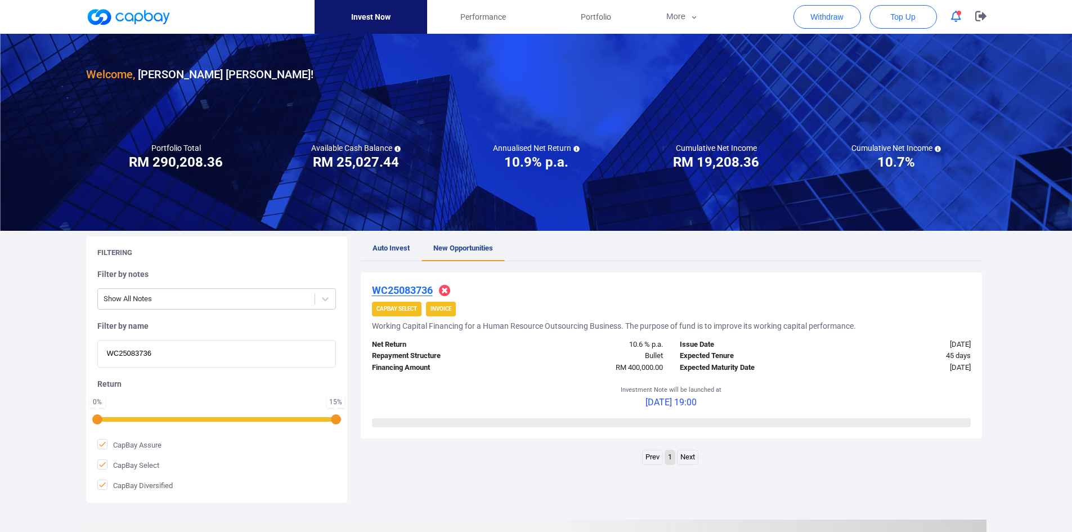
click at [418, 290] on u "WC25083736" at bounding box center [402, 290] width 61 height 12
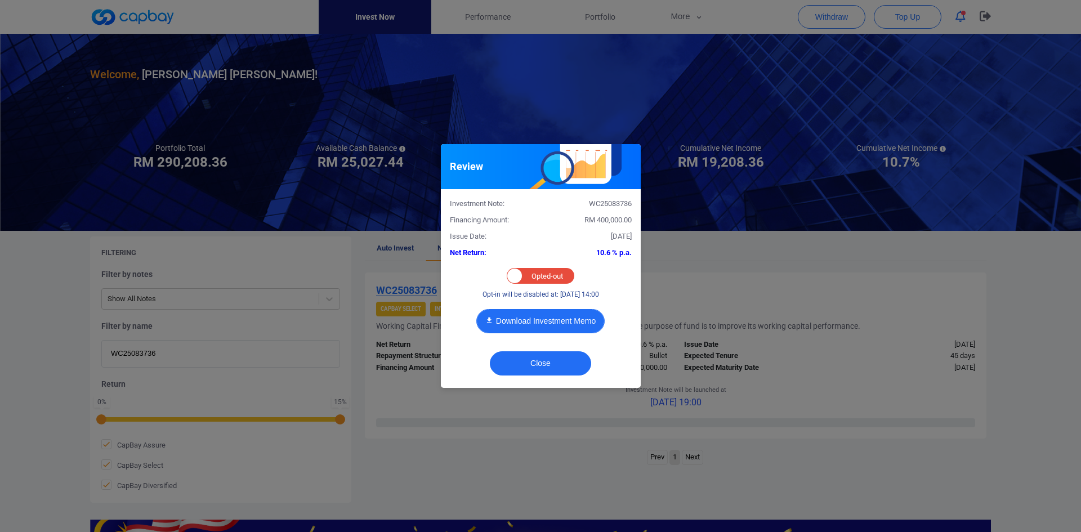
click at [534, 317] on button "Download Investment Memo" at bounding box center [540, 321] width 128 height 24
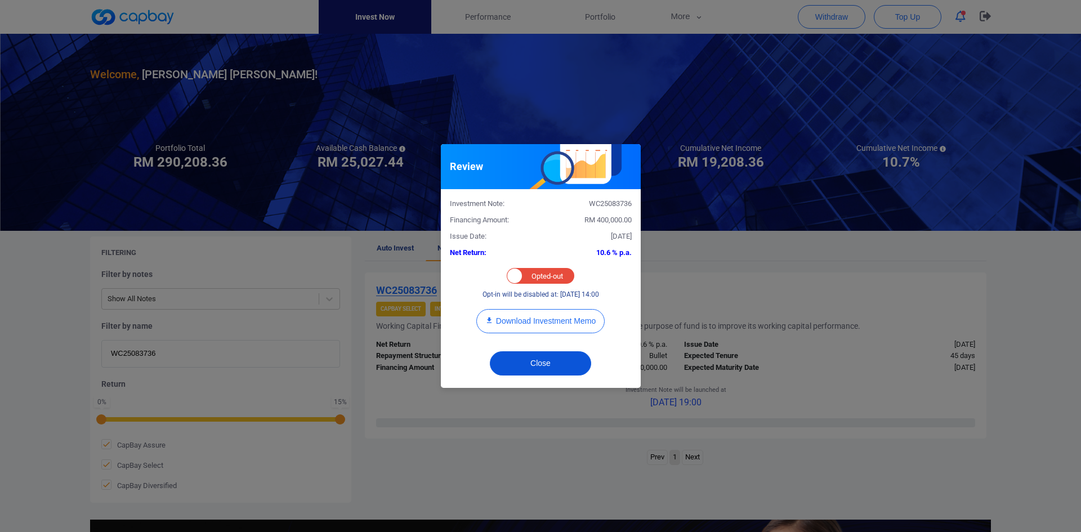
click at [540, 364] on button "Close" at bounding box center [540, 363] width 101 height 24
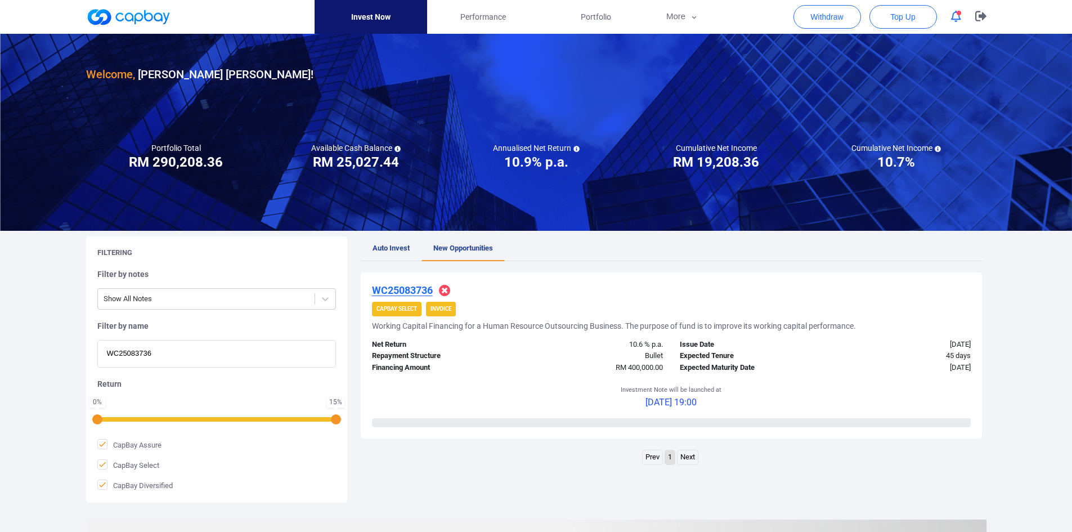
drag, startPoint x: 5, startPoint y: 353, endPoint x: -25, endPoint y: 354, distance: 29.9
click at [0, 354] on html "Invest Now Performance Portfolio More Transaction My Statements My Profile FAQs…" at bounding box center [536, 386] width 1072 height 773
paste input "2908"
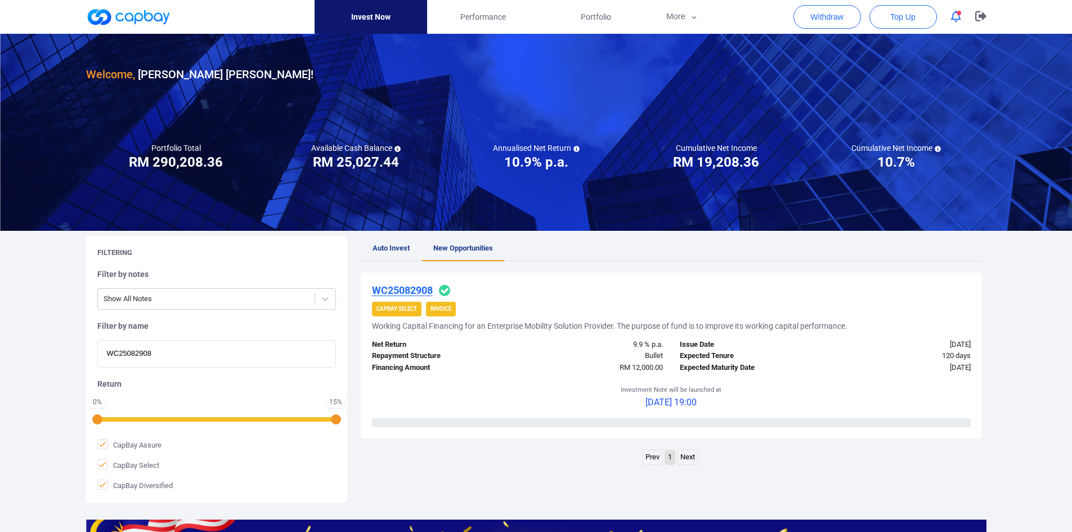
type input "WC25082908"
click at [406, 288] on u "WC25082908" at bounding box center [402, 290] width 61 height 12
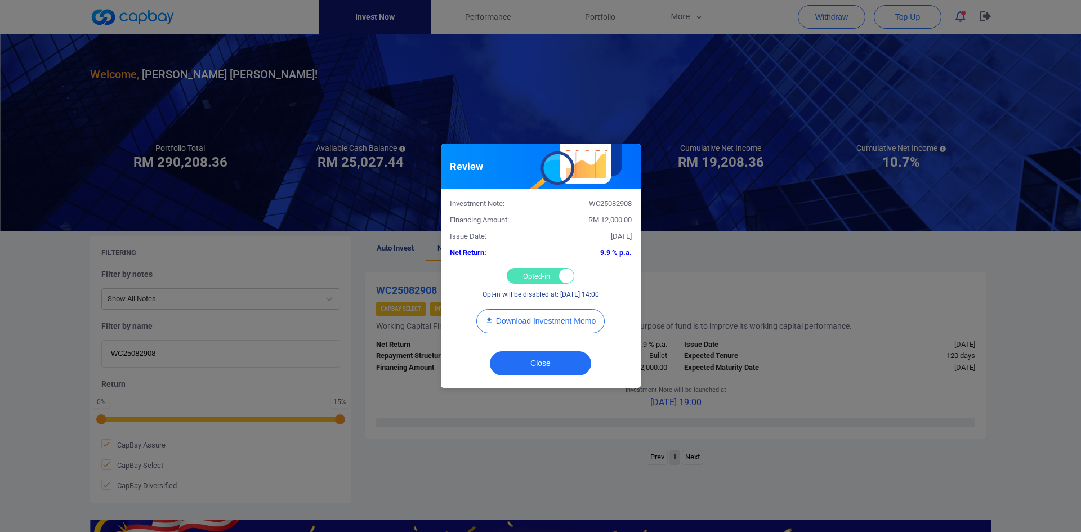
click at [525, 270] on div "Opted-in Opted-out" at bounding box center [541, 276] width 68 height 16
checkbox input "false"
click at [547, 357] on button "Close" at bounding box center [540, 363] width 101 height 24
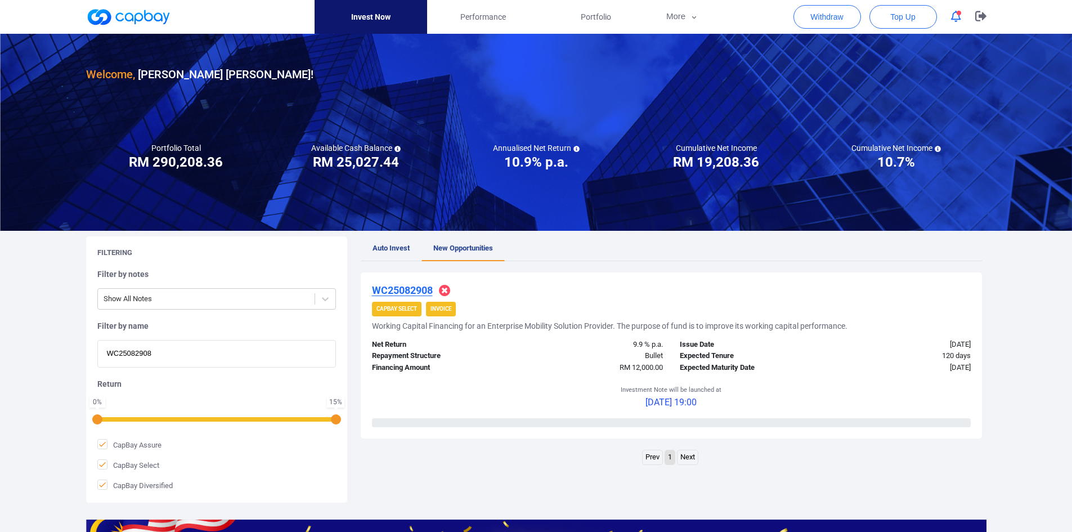
click at [406, 285] on u "WC25082908" at bounding box center [402, 290] width 61 height 12
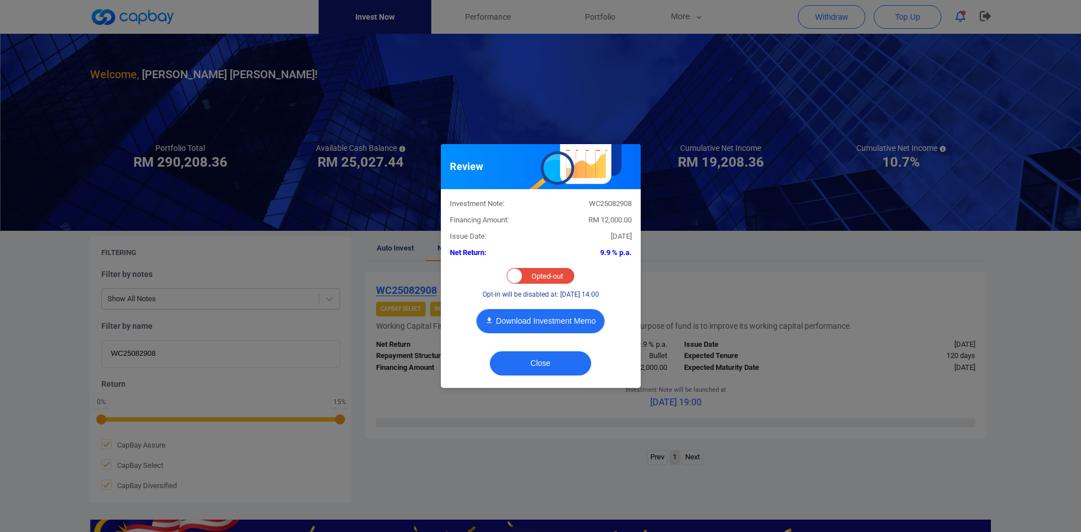
click at [541, 314] on button "Download Investment Memo" at bounding box center [540, 321] width 128 height 24
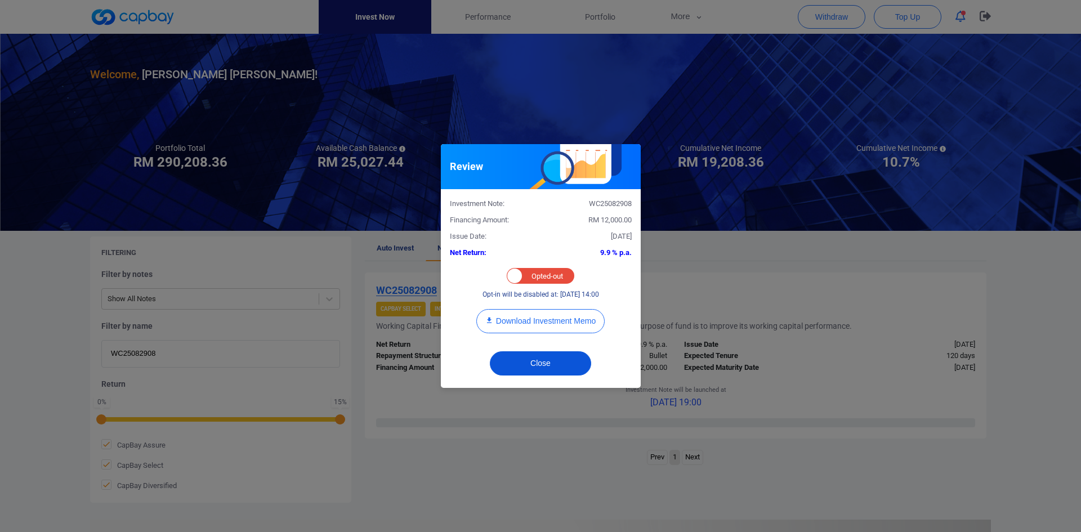
click at [537, 360] on button "Close" at bounding box center [540, 363] width 101 height 24
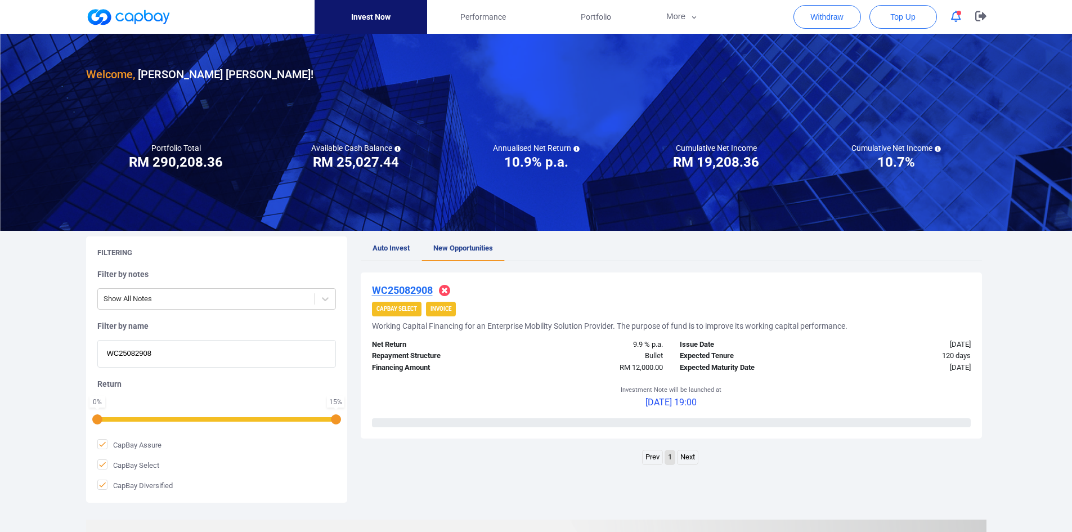
click at [409, 245] on span "Auto Invest" at bounding box center [391, 248] width 37 height 8
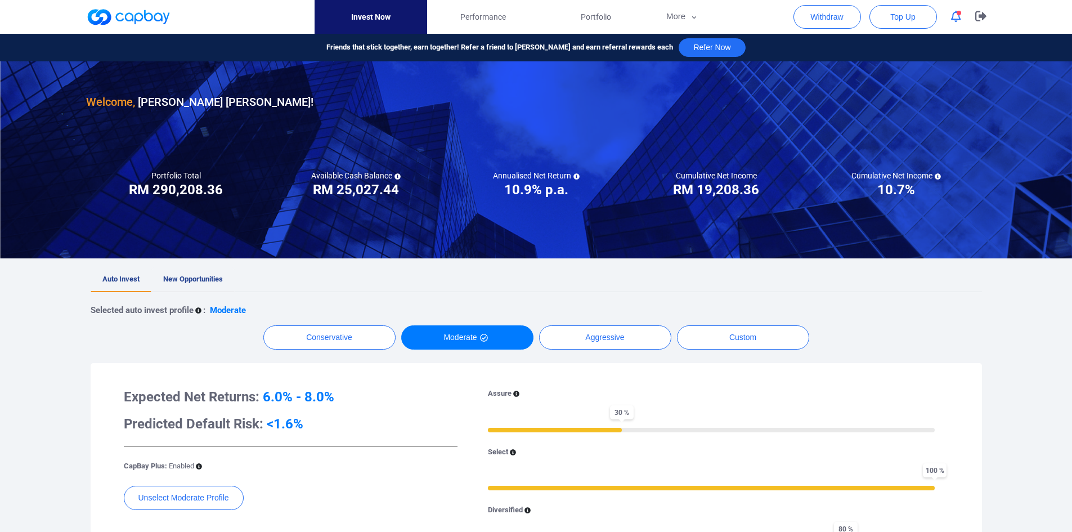
click at [198, 281] on span "New Opportunities" at bounding box center [193, 279] width 60 height 8
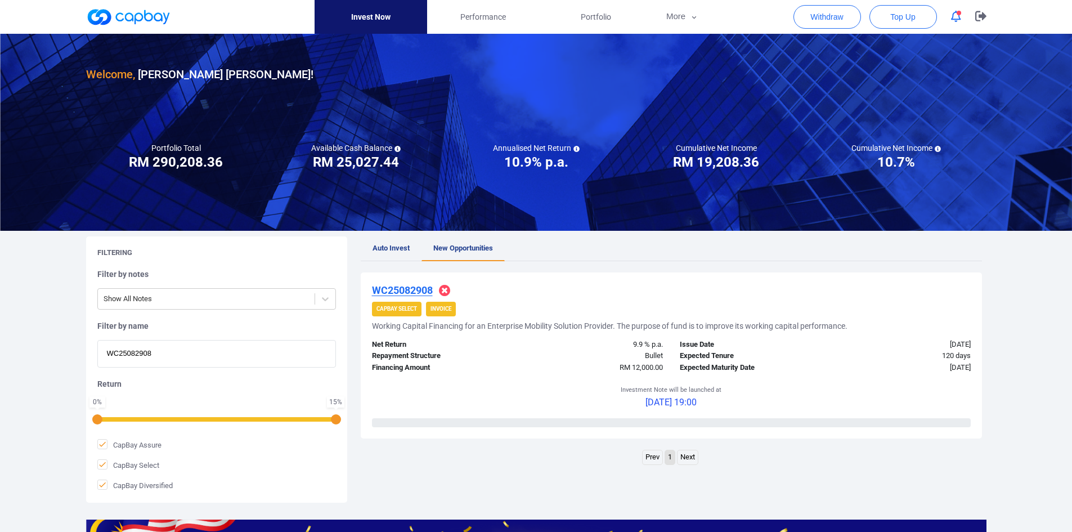
drag, startPoint x: 196, startPoint y: 346, endPoint x: -3, endPoint y: 338, distance: 199.4
click at [0, 338] on html "Invest Now Performance Portfolio More Transaction My Statements My Profile FAQs…" at bounding box center [536, 386] width 1072 height 773
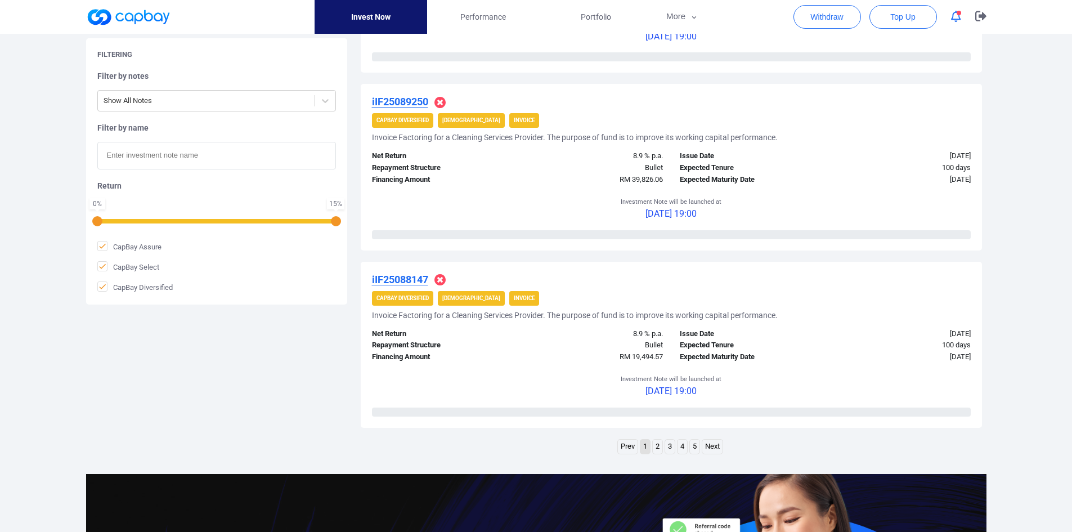
scroll to position [1804, 0]
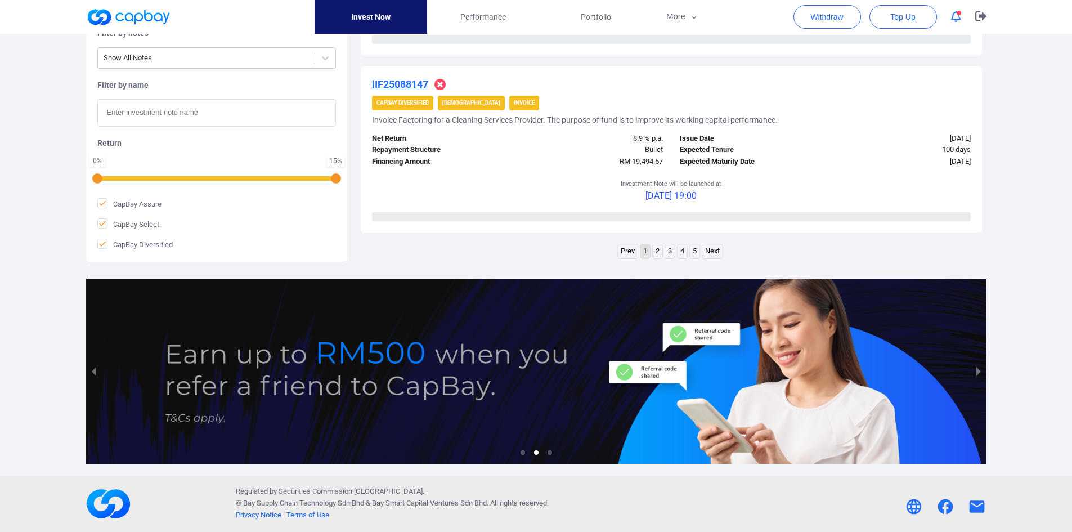
click at [655, 252] on link "2" at bounding box center [658, 251] width 10 height 14
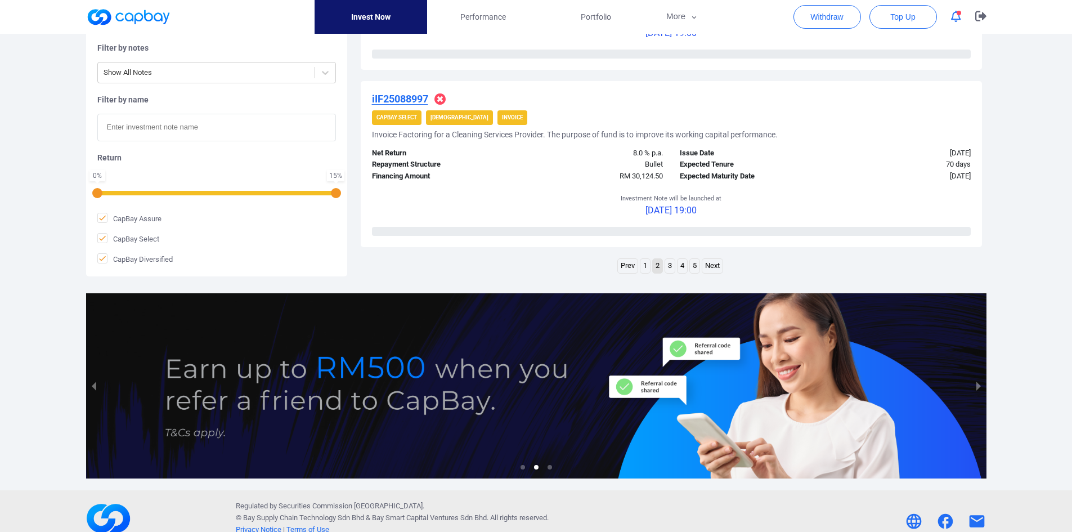
scroll to position [1802, 0]
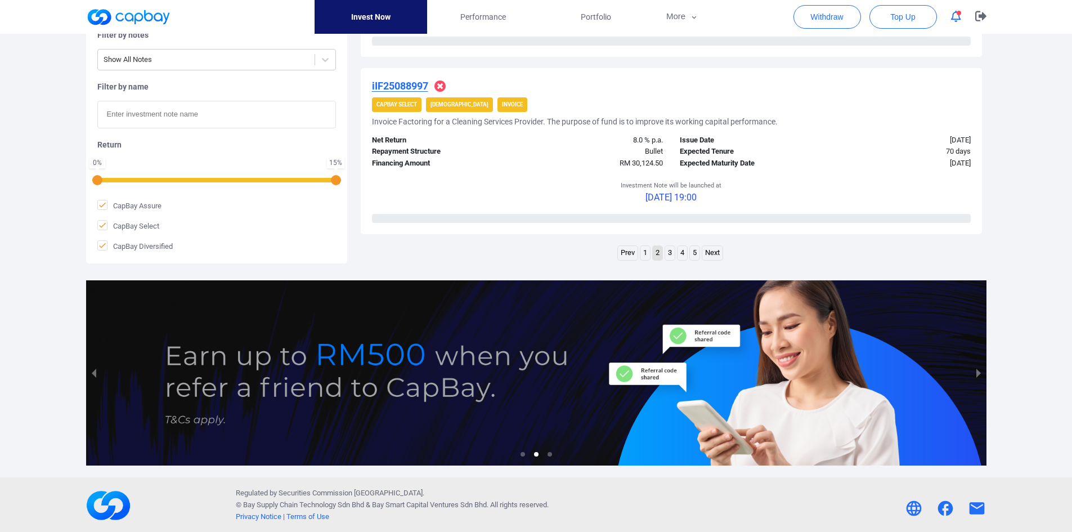
click at [671, 252] on link "3" at bounding box center [670, 253] width 10 height 14
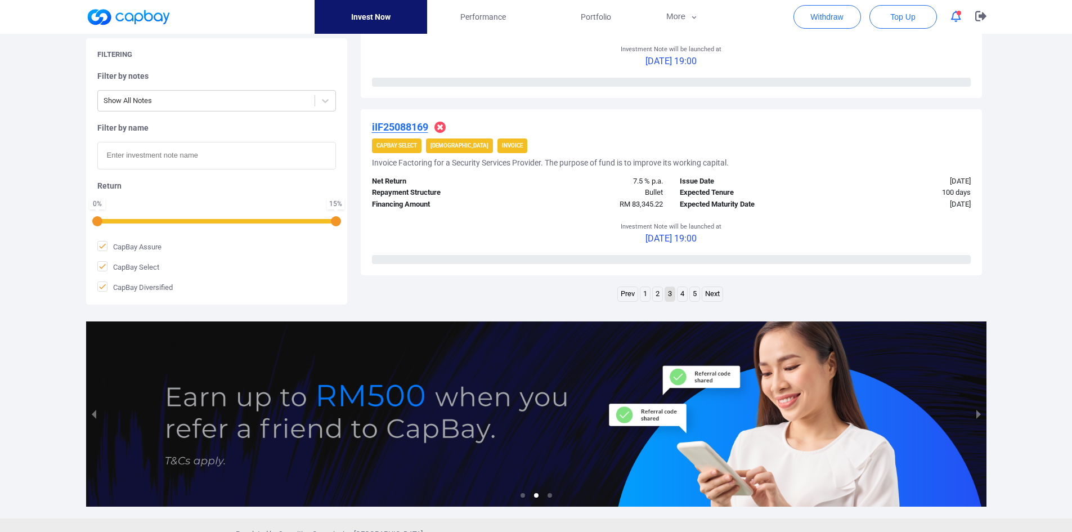
scroll to position [1766, 0]
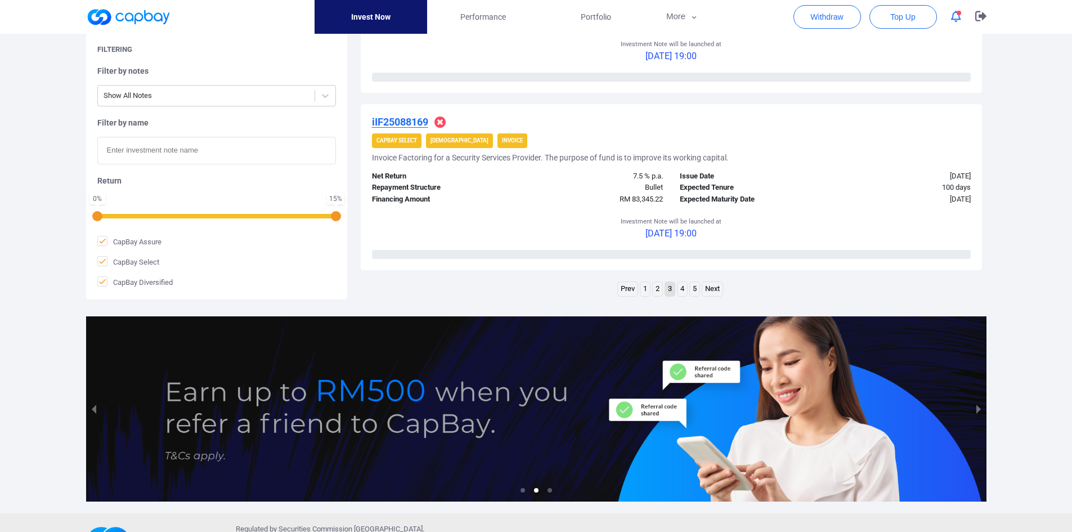
click at [679, 288] on link "4" at bounding box center [683, 289] width 10 height 14
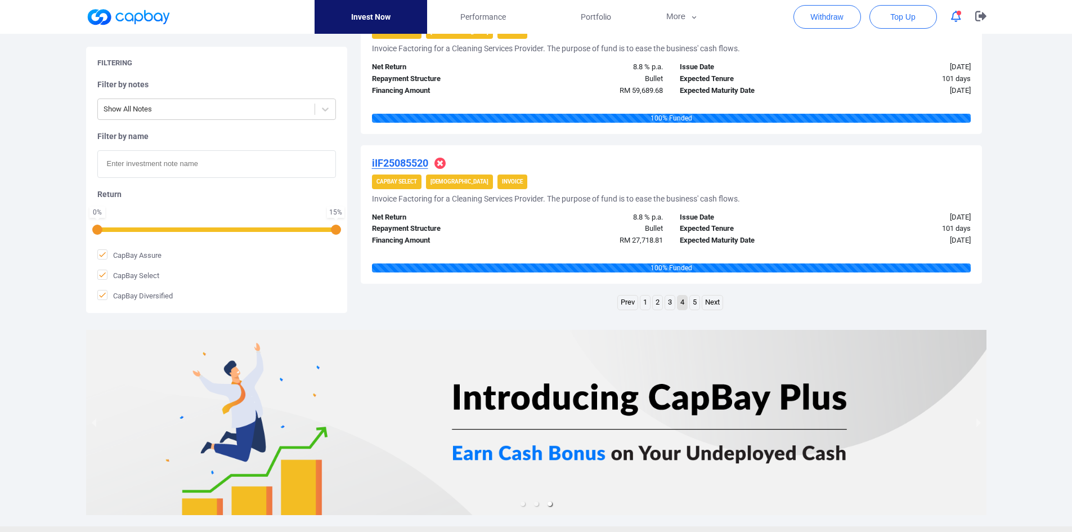
scroll to position [1613, 0]
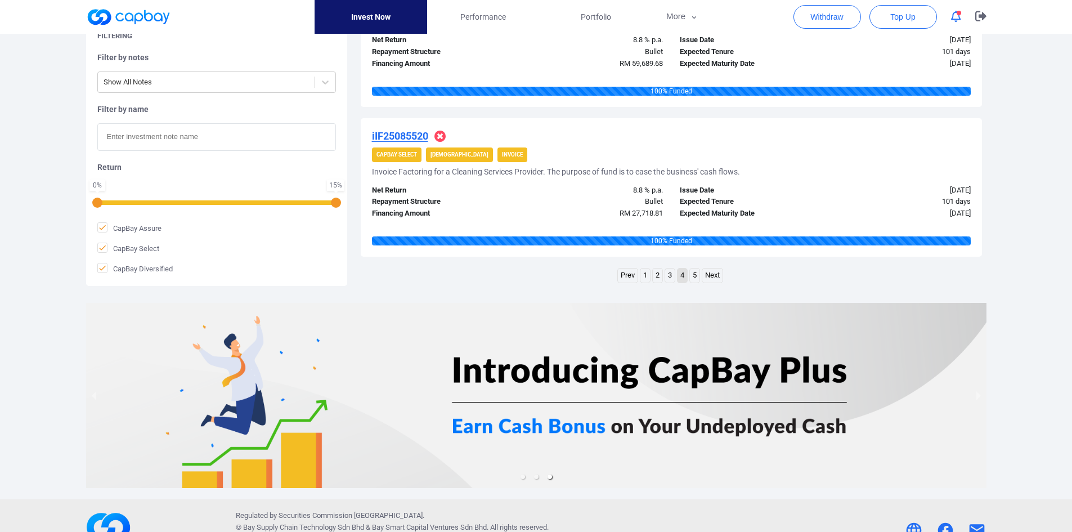
click at [695, 276] on link "5" at bounding box center [695, 276] width 10 height 14
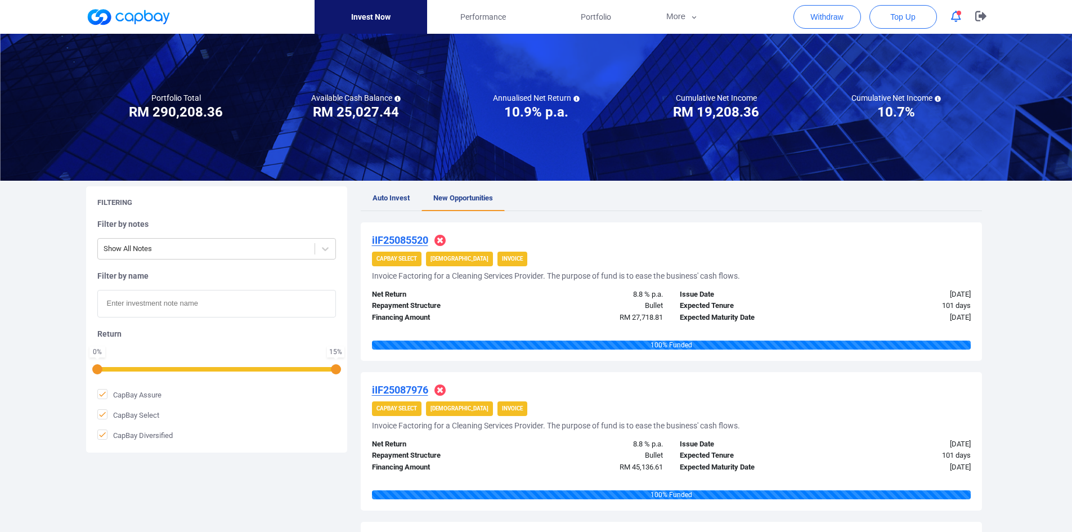
scroll to position [0, 0]
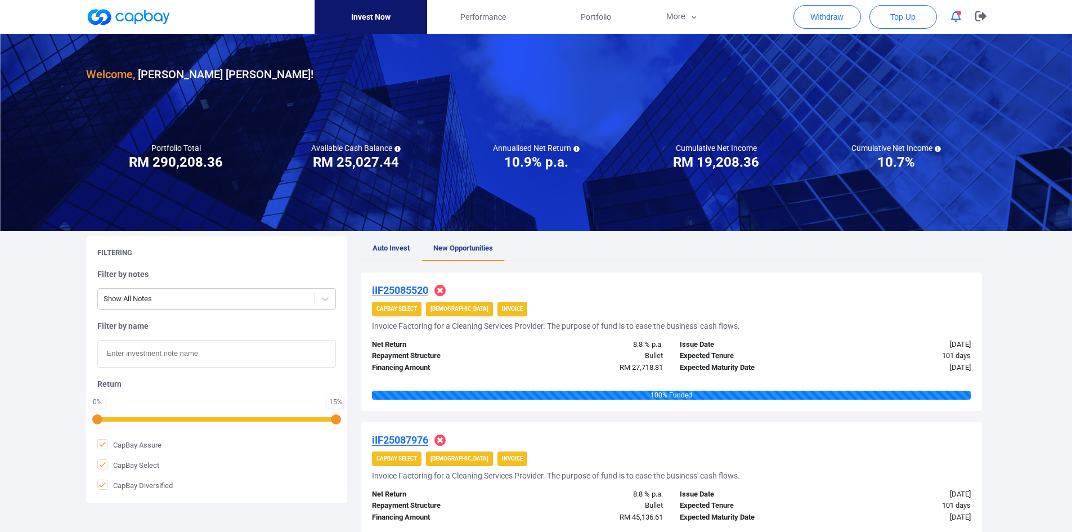
click at [388, 245] on span "Auto Invest" at bounding box center [391, 248] width 37 height 8
